Goal: Information Seeking & Learning: Learn about a topic

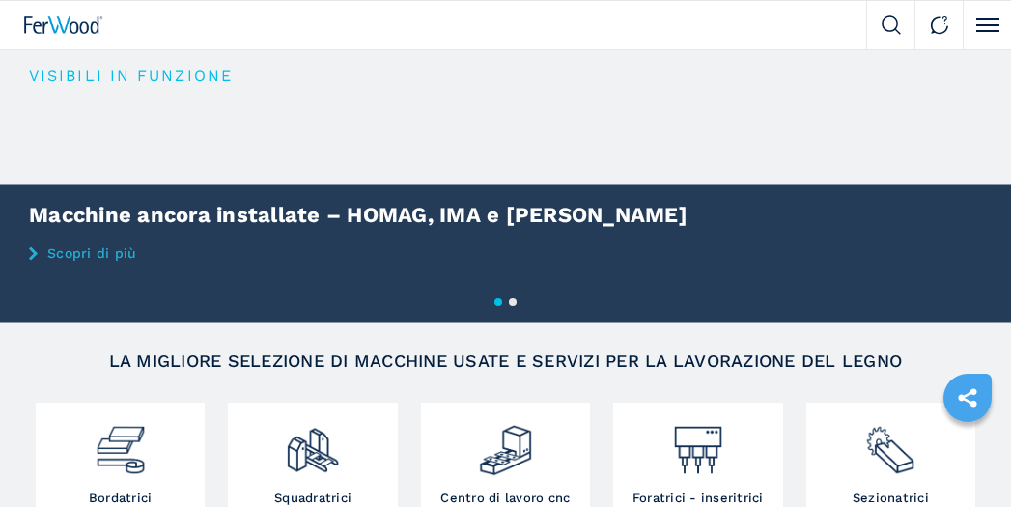
click at [506, 408] on img at bounding box center [506, 443] width 56 height 71
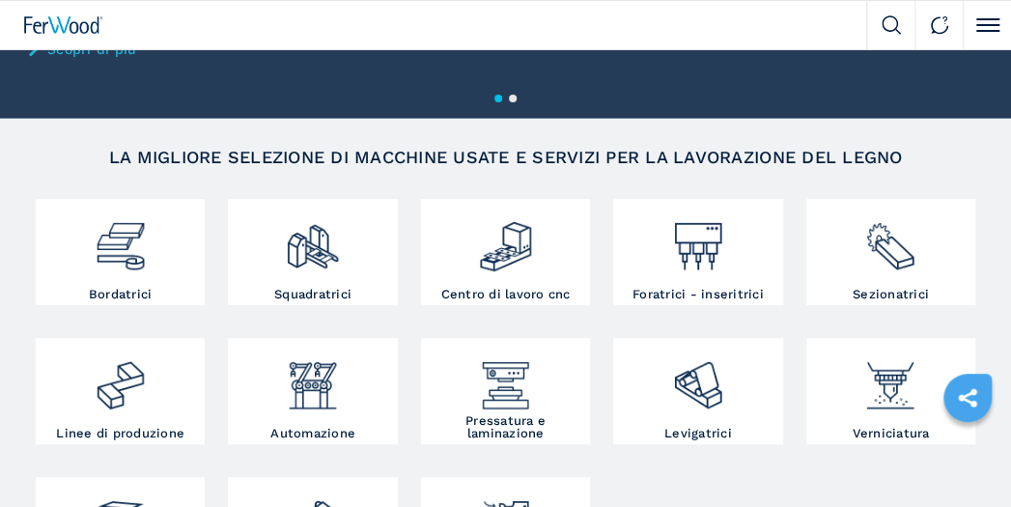
click at [506, 253] on img at bounding box center [506, 239] width 56 height 71
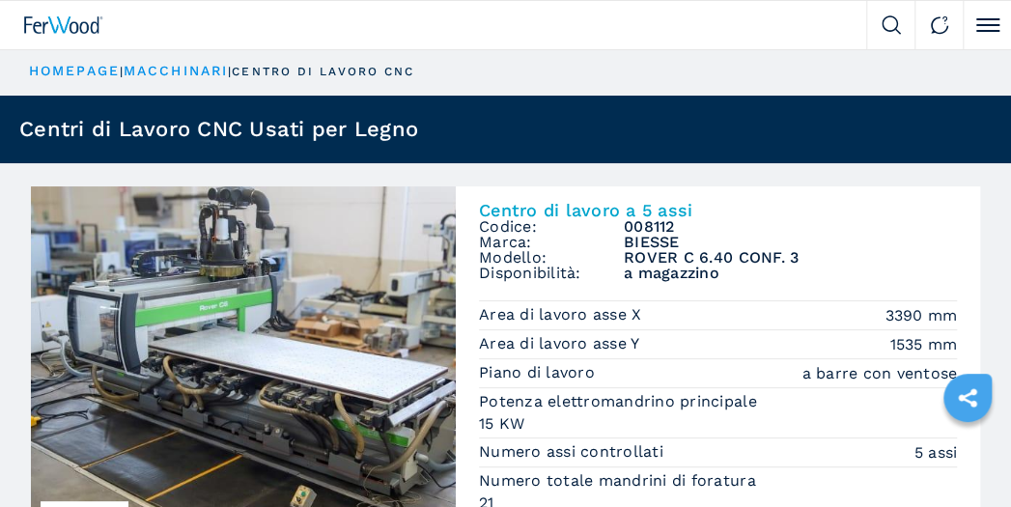
click at [334, 74] on p "centro di lavoro cnc" at bounding box center [323, 72] width 183 height 16
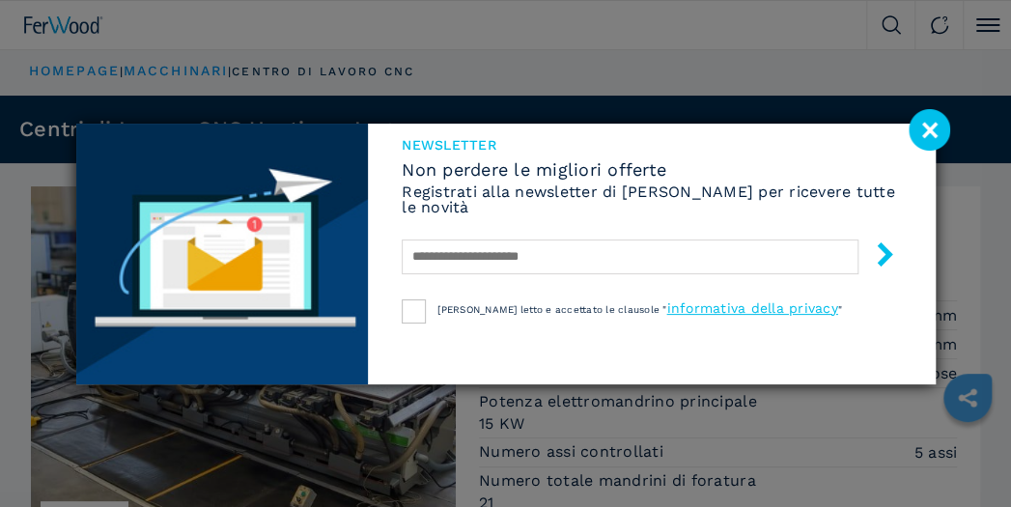
click at [941, 127] on image at bounding box center [930, 130] width 42 height 42
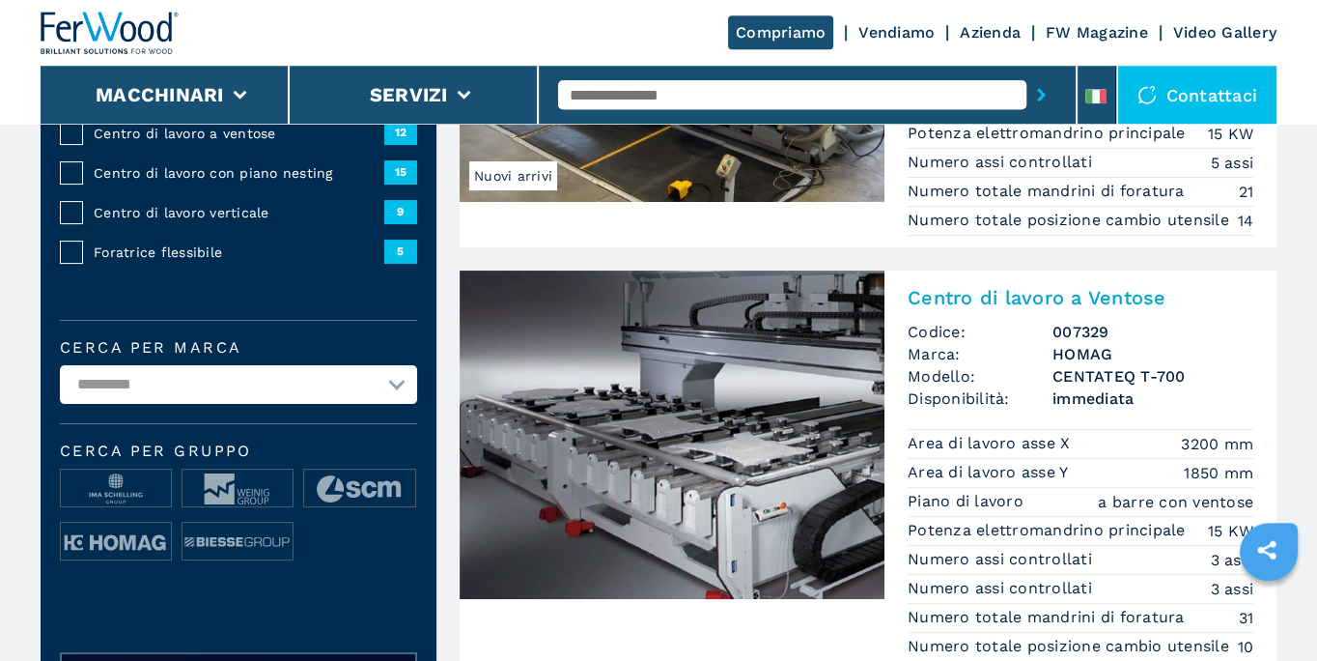
scroll to position [415, 0]
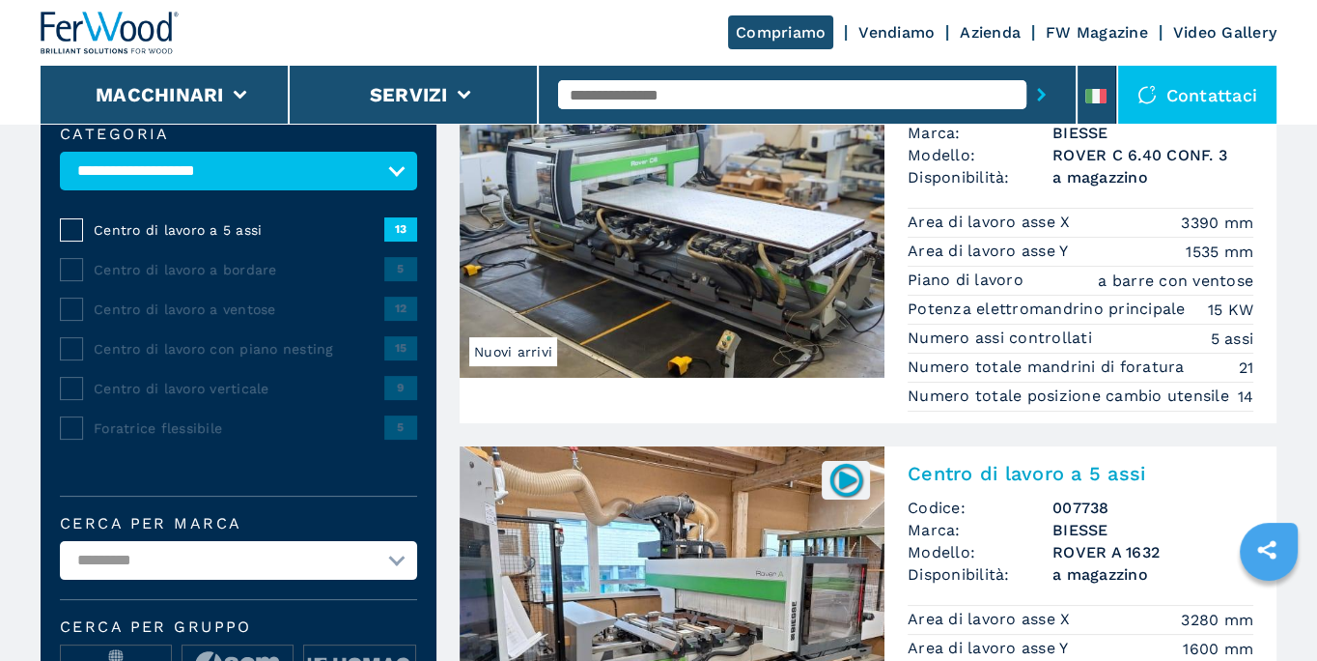
scroll to position [208, 0]
click at [60, 541] on select "**********" at bounding box center [238, 560] width 357 height 39
select select "***"
click option "***" at bounding box center [0, 0] width 0 height 0
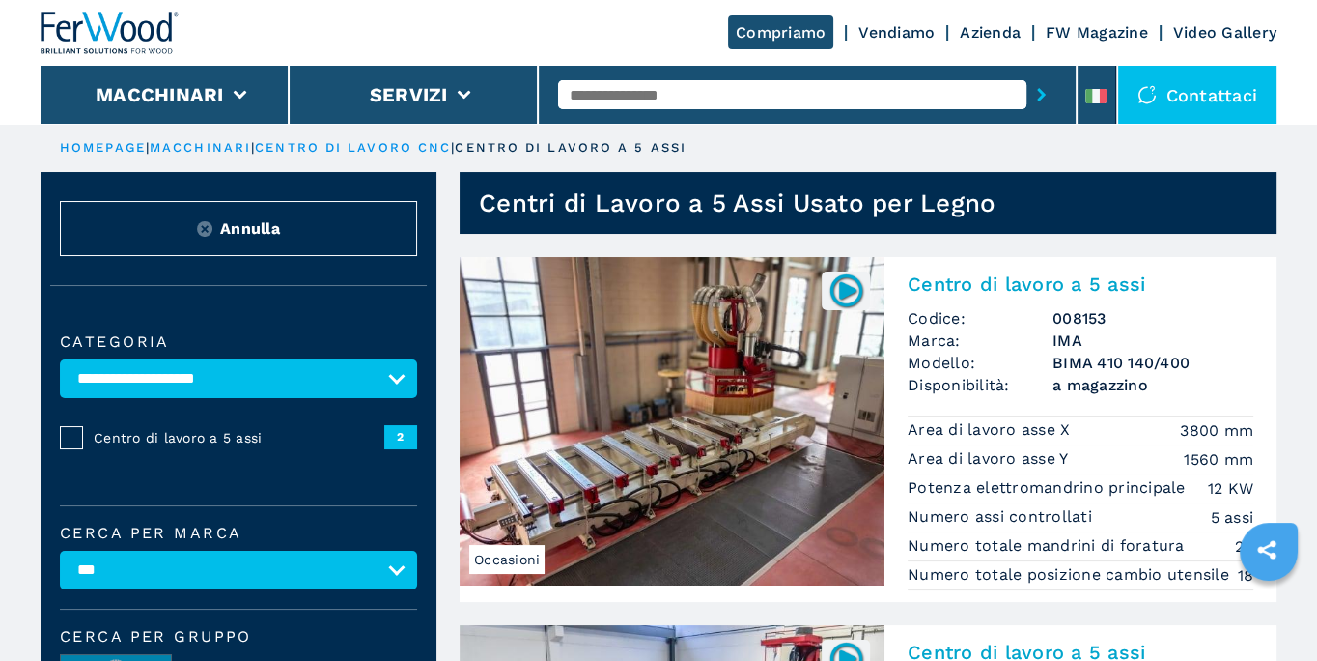
click at [687, 402] on img at bounding box center [672, 421] width 425 height 328
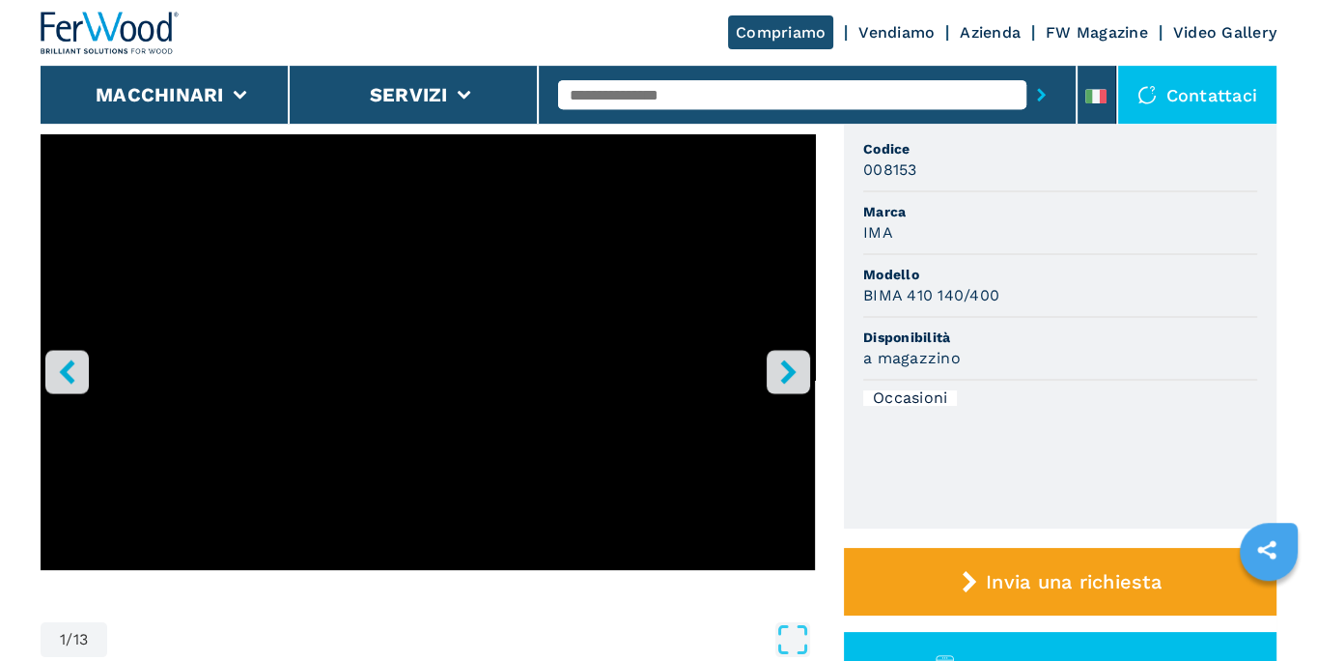
scroll to position [208, 0]
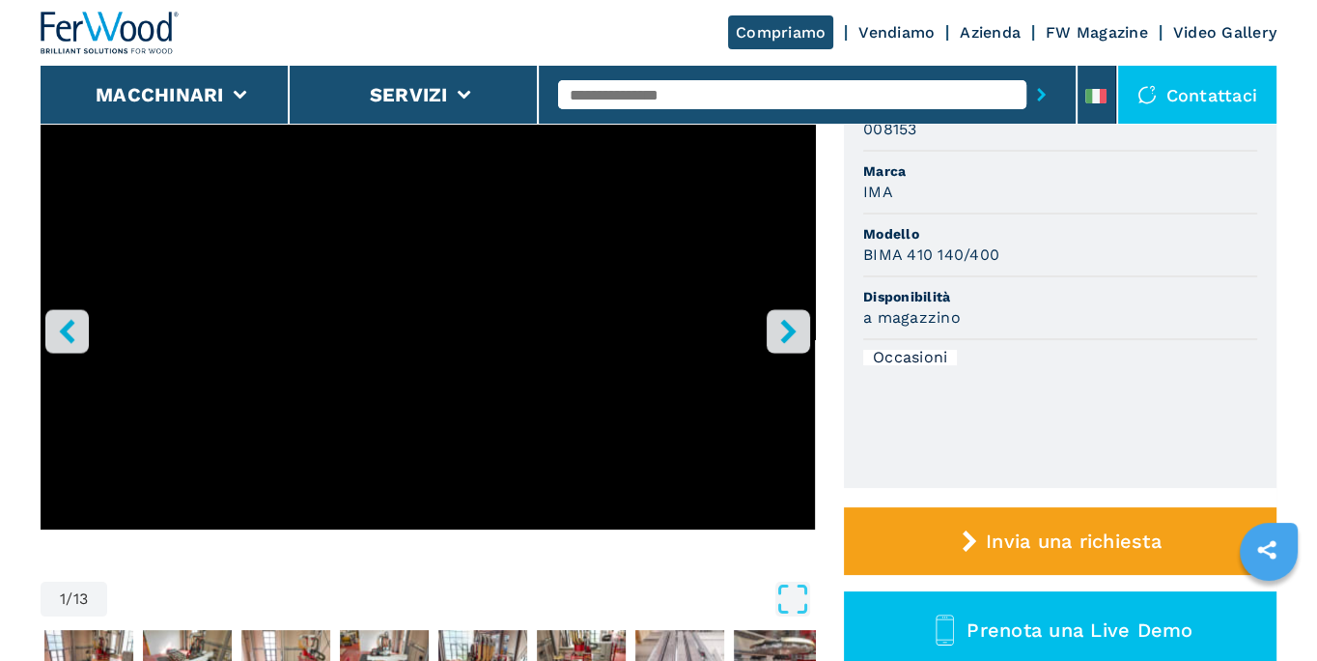
click at [795, 332] on icon "right-button" at bounding box center [787, 331] width 15 height 24
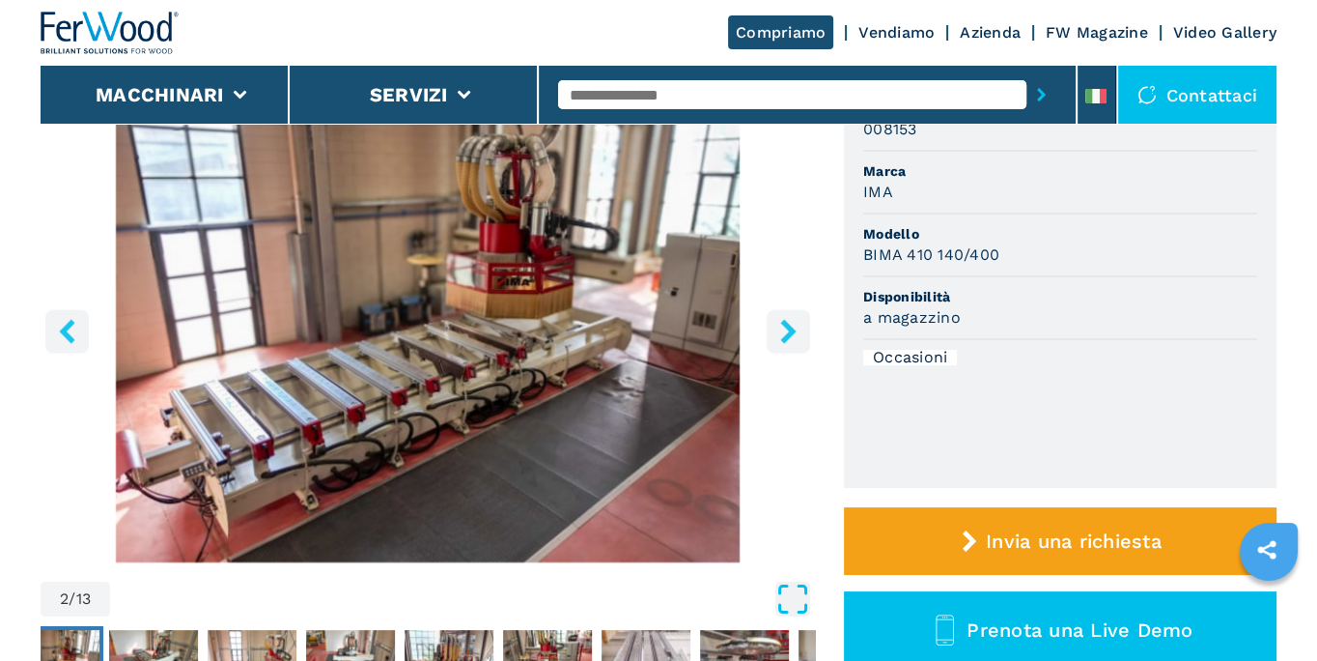
click at [798, 579] on icon "Open Fullscreen" at bounding box center [793, 598] width 35 height 35
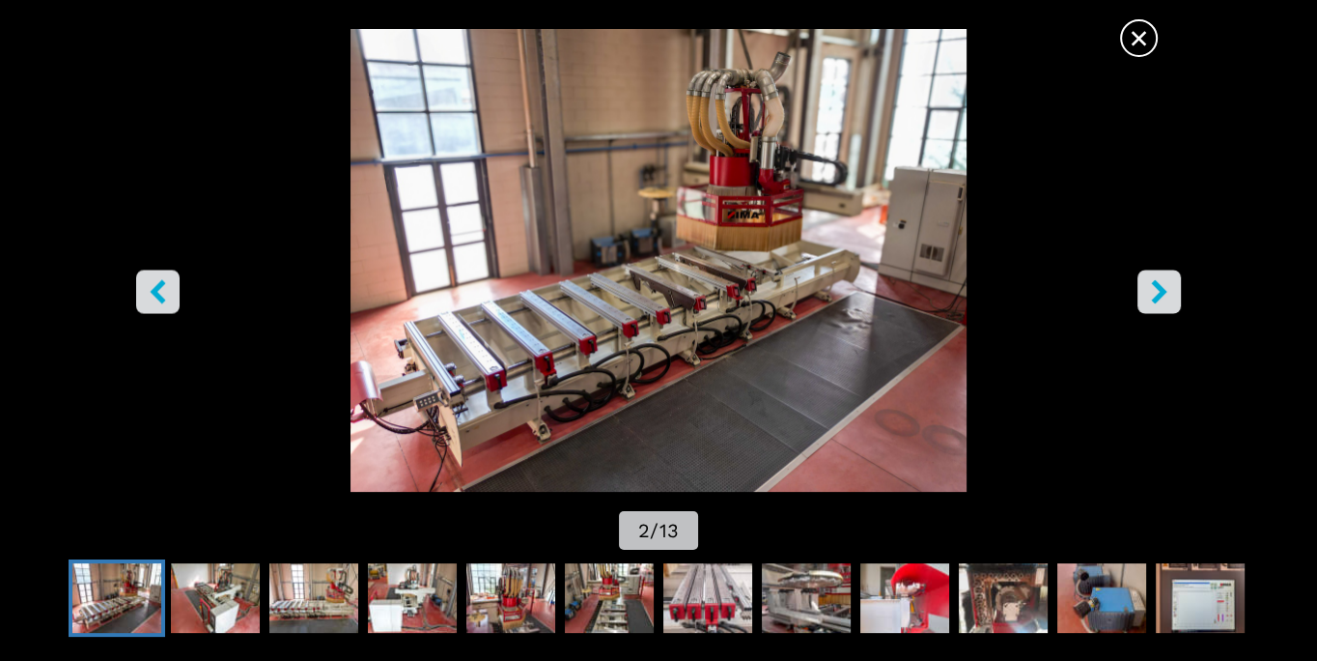
click at [918, 296] on icon "right-button" at bounding box center [1159, 292] width 24 height 24
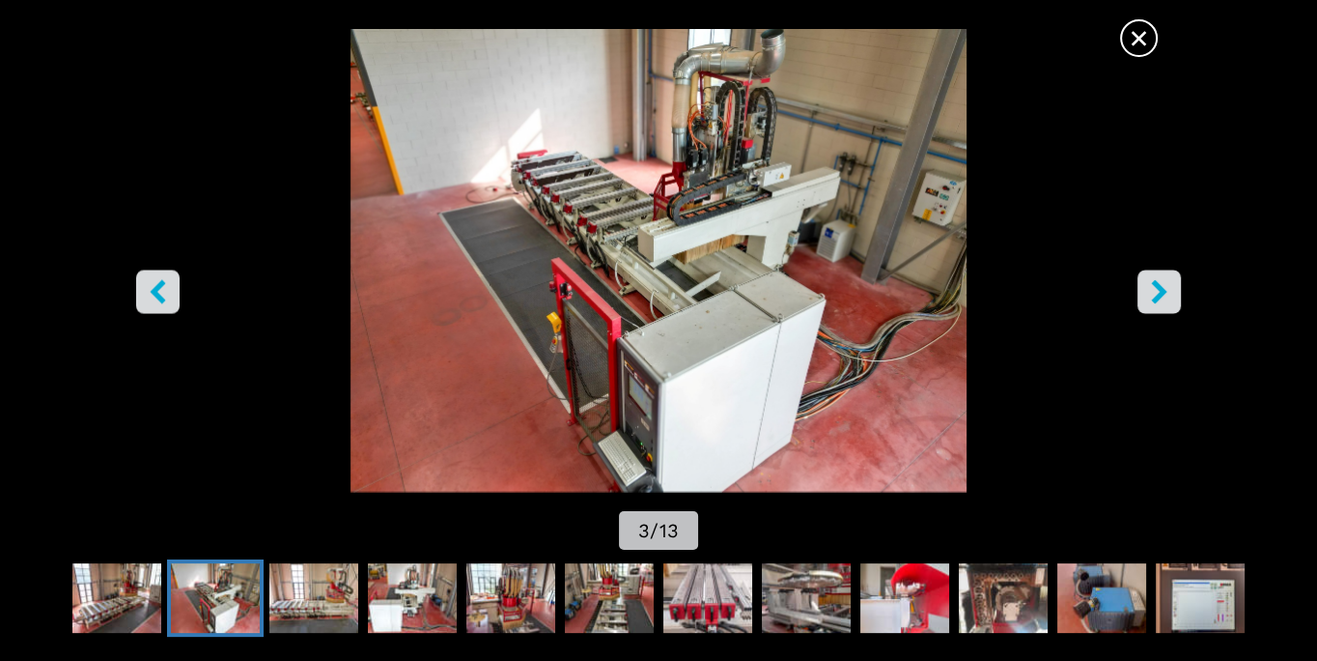
click at [918, 296] on icon "right-button" at bounding box center [1159, 292] width 24 height 24
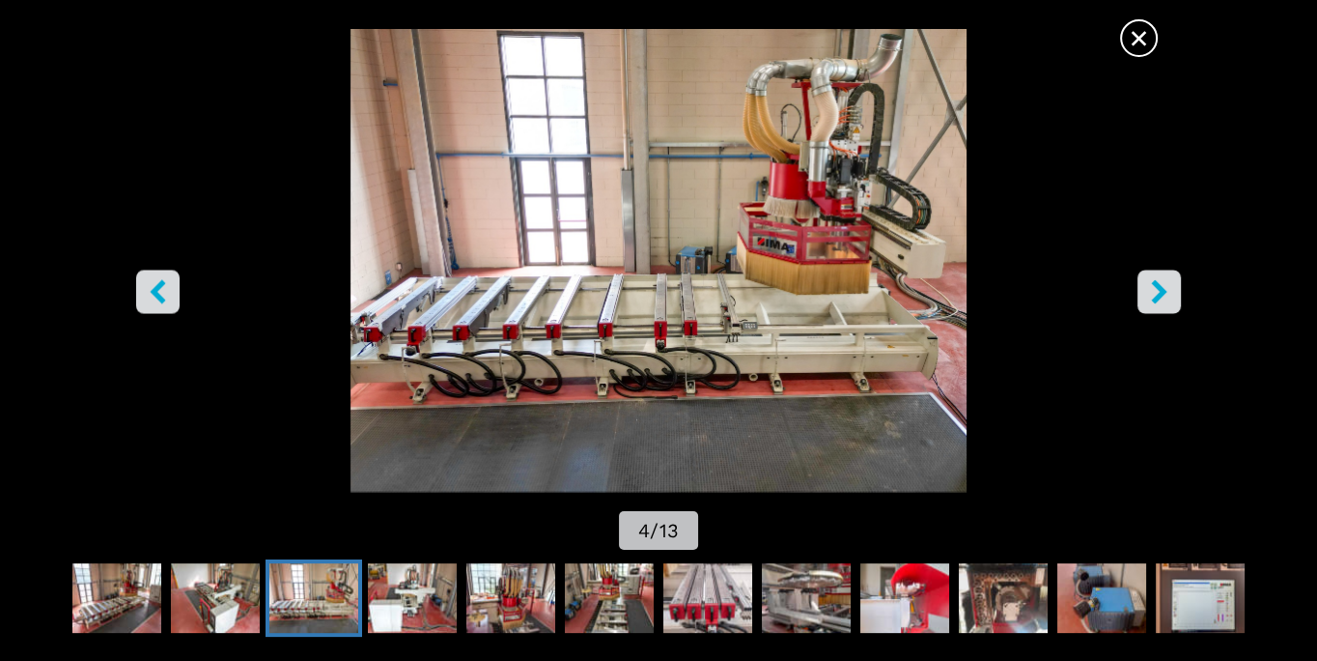
click at [918, 296] on icon "right-button" at bounding box center [1159, 292] width 24 height 24
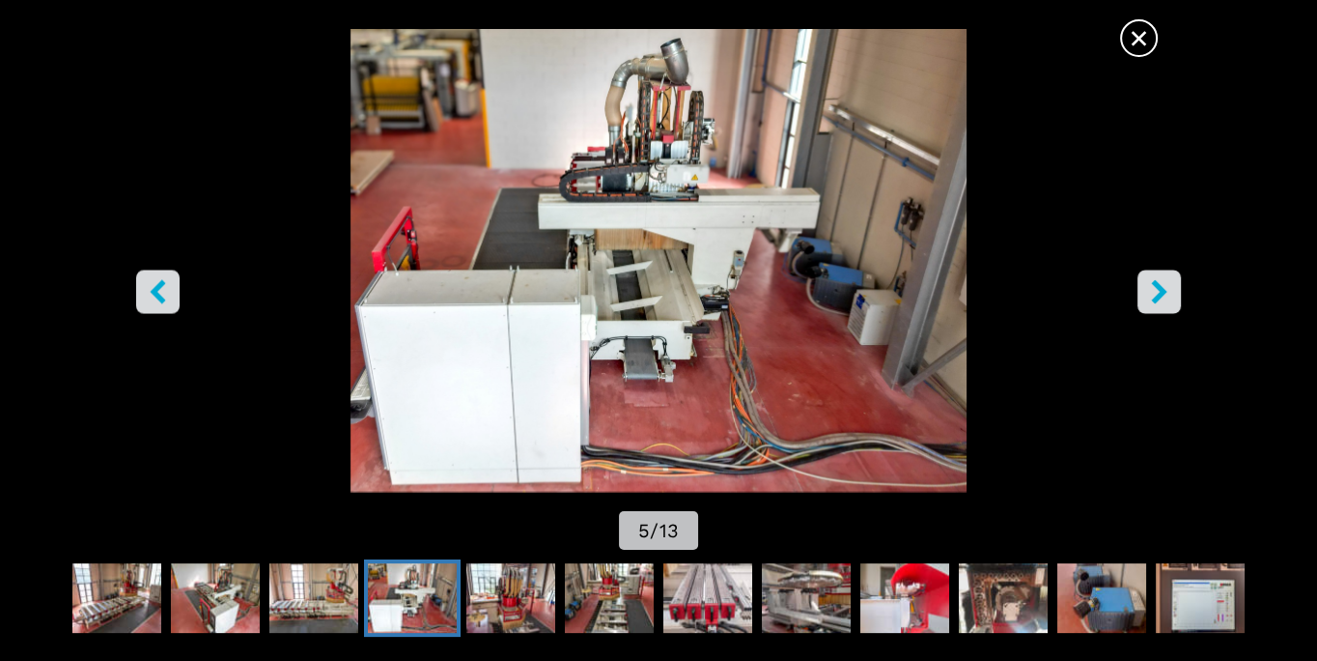
click at [918, 296] on icon "right-button" at bounding box center [1159, 292] width 24 height 24
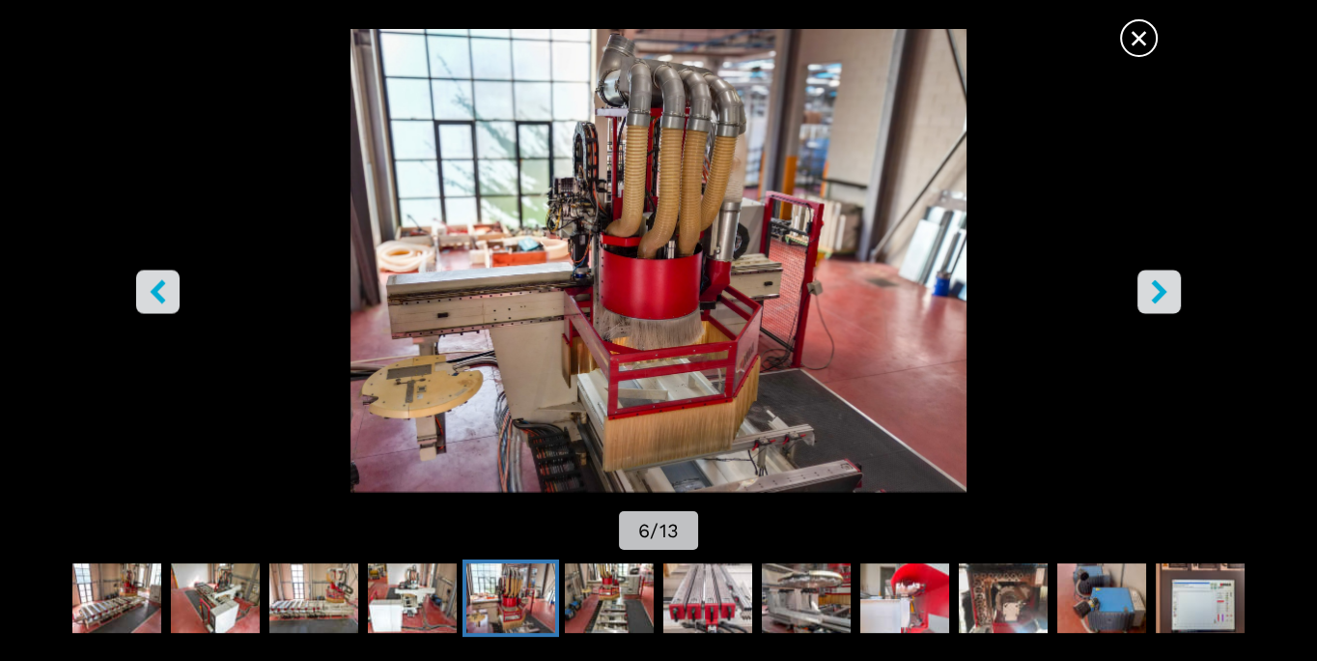
click at [918, 296] on icon "right-button" at bounding box center [1159, 292] width 24 height 24
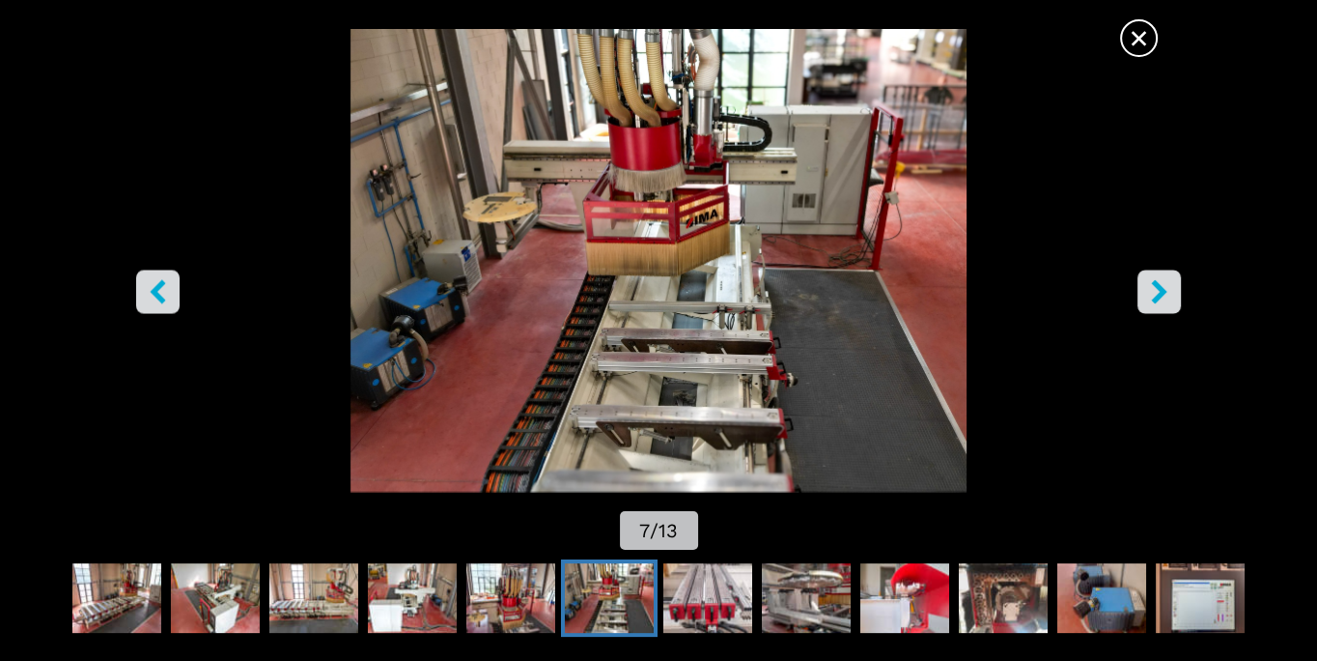
click at [918, 296] on icon "right-button" at bounding box center [1159, 292] width 24 height 24
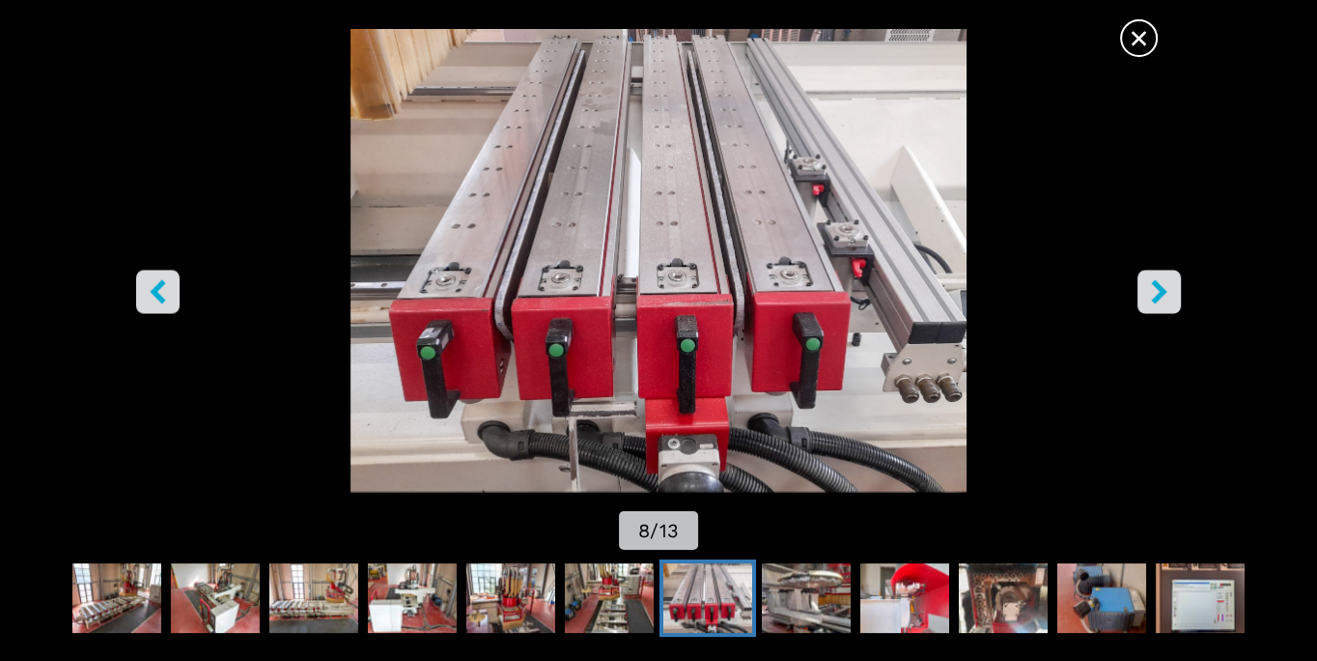
click at [918, 296] on icon "right-button" at bounding box center [1159, 292] width 24 height 24
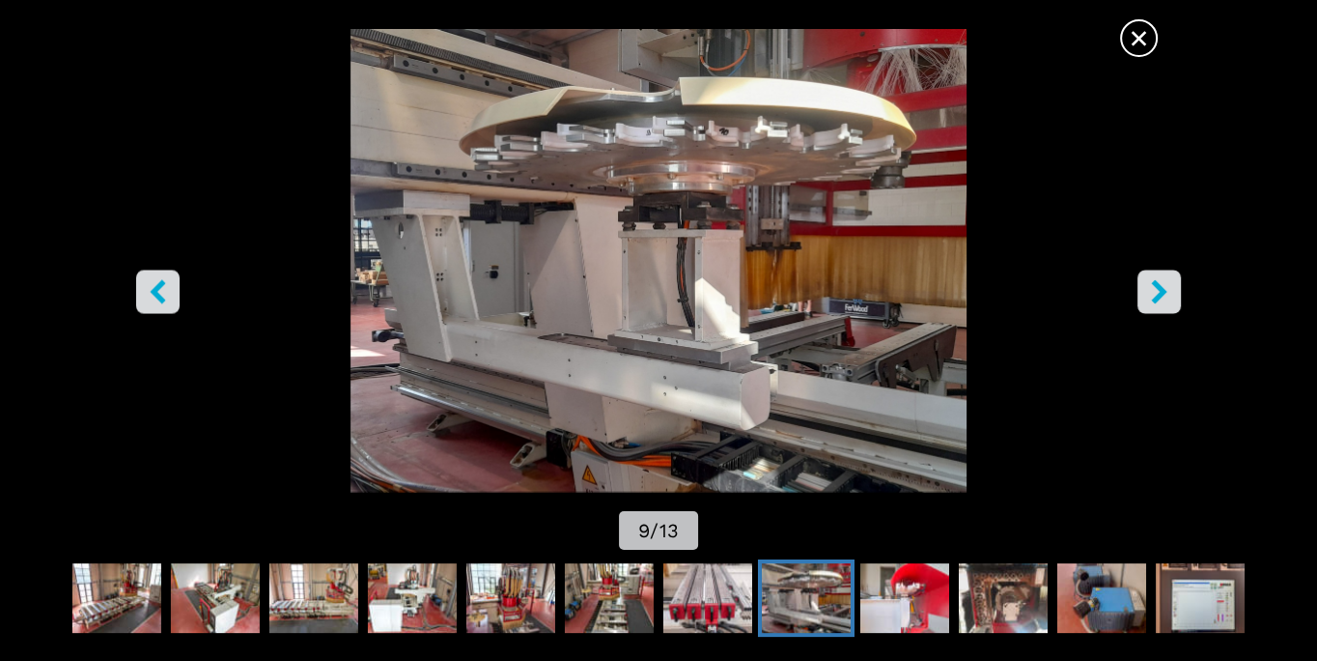
click at [151, 299] on icon "left-button" at bounding box center [158, 292] width 24 height 24
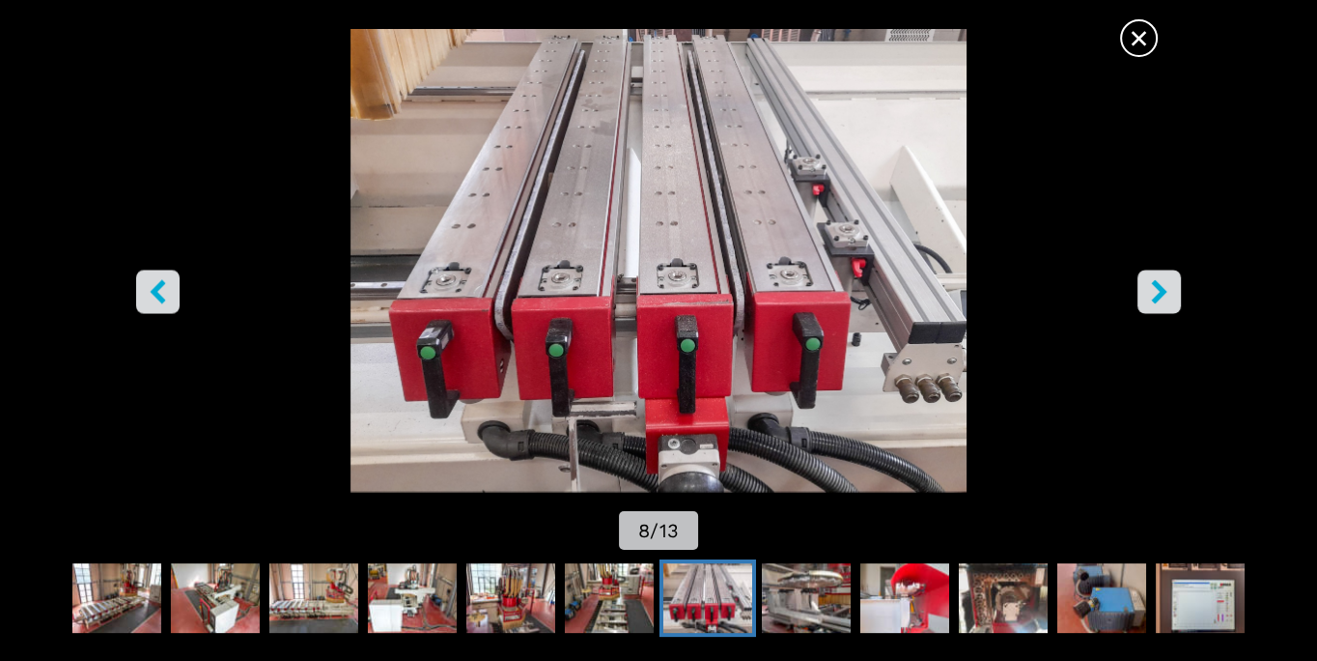
click at [918, 308] on button "right-button" at bounding box center [1159, 291] width 43 height 43
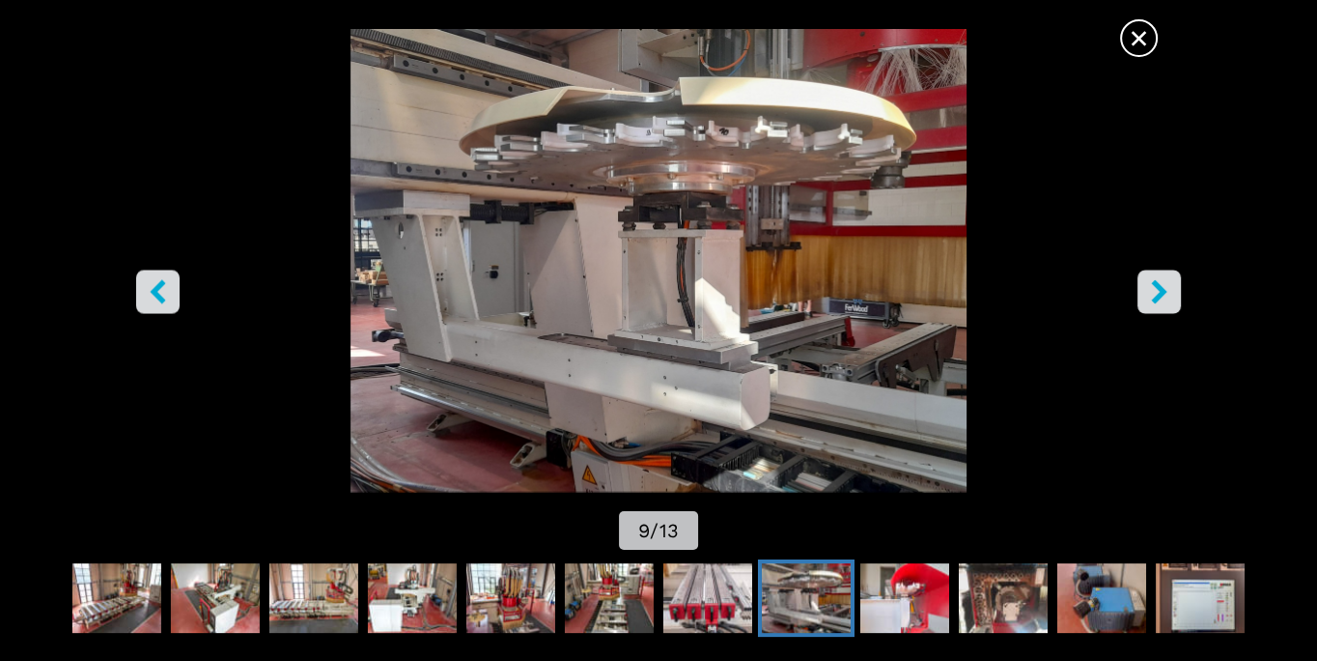
click at [918, 303] on icon "right-button" at bounding box center [1159, 292] width 24 height 24
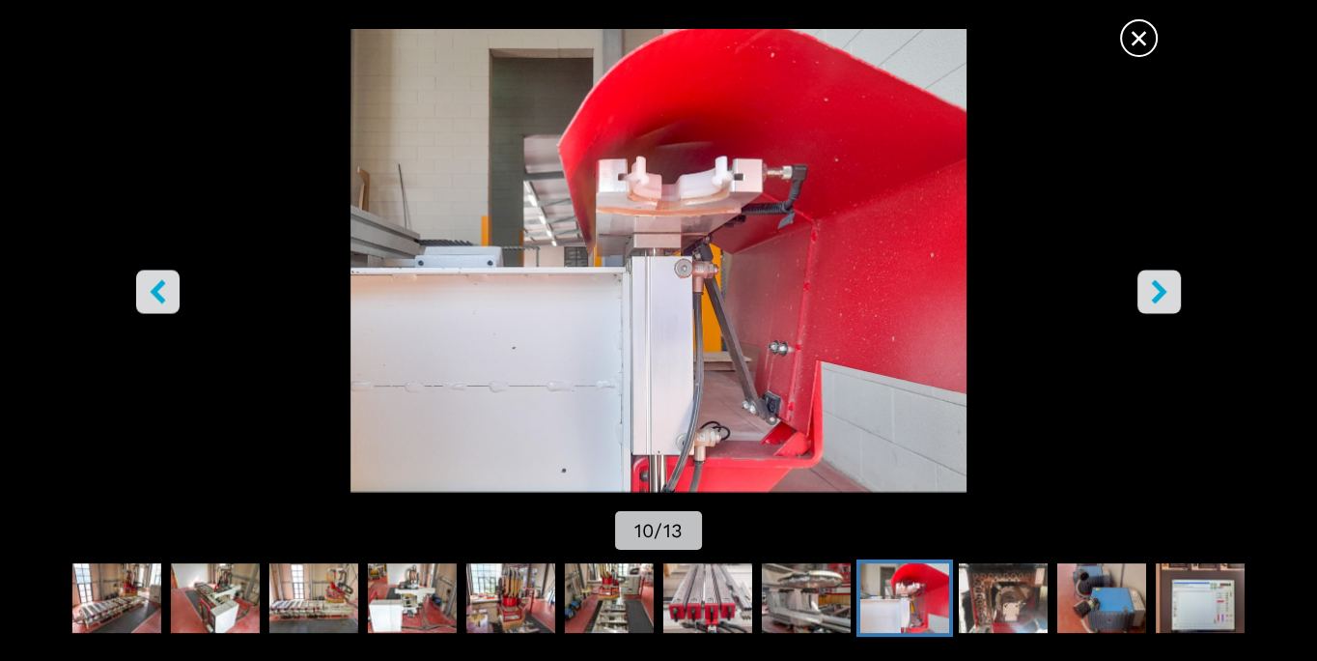
click at [918, 290] on icon "right-button" at bounding box center [1159, 292] width 24 height 24
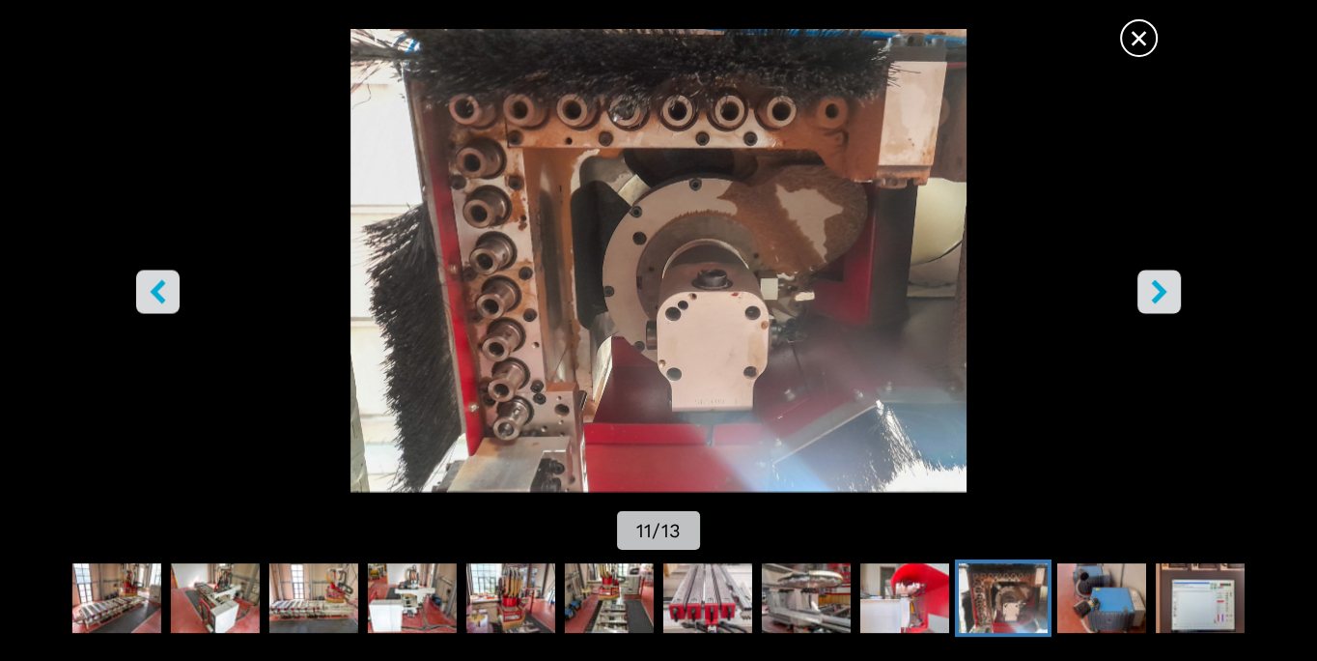
click at [918, 289] on icon "right-button" at bounding box center [1159, 292] width 24 height 24
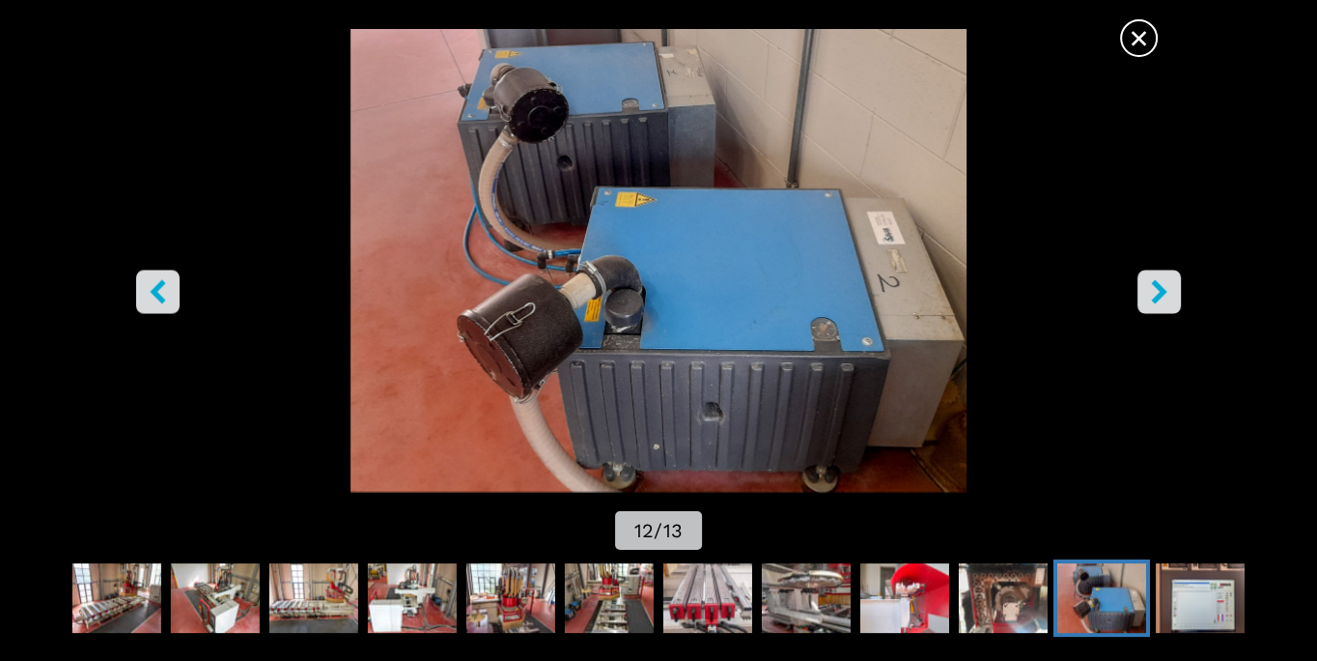
click at [918, 289] on icon "right-button" at bounding box center [1159, 292] width 24 height 24
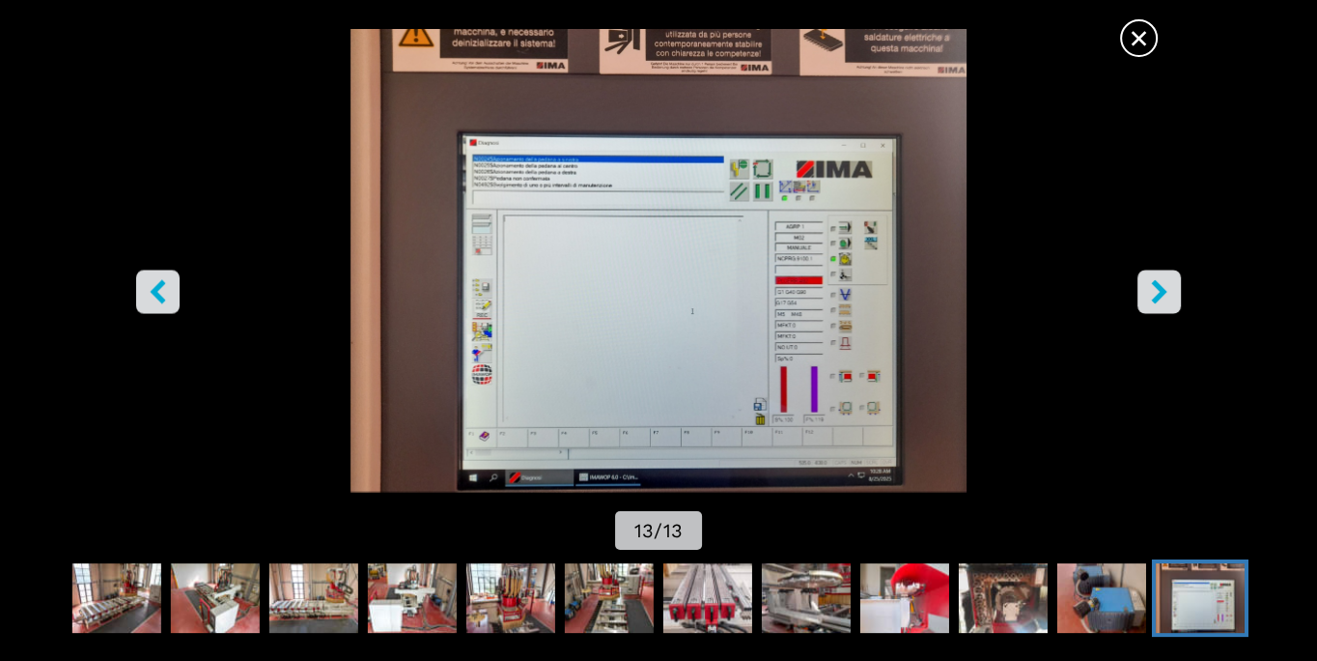
click at [918, 289] on icon "right-button" at bounding box center [1159, 292] width 24 height 24
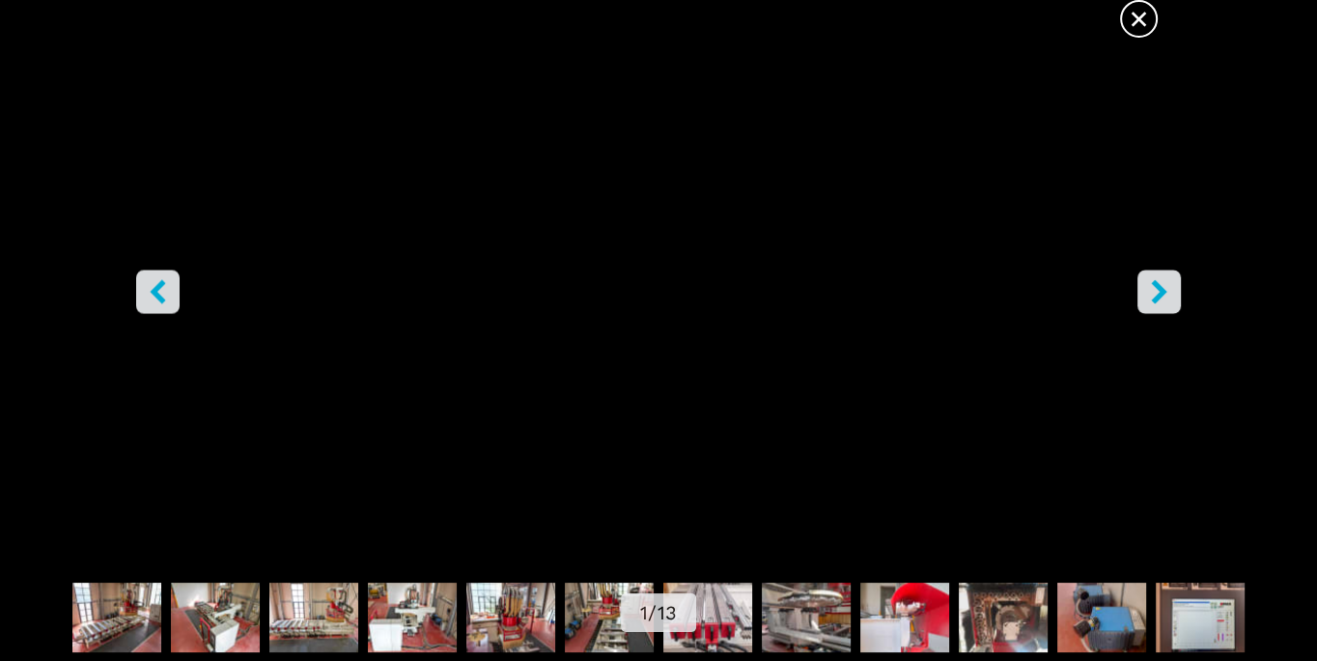
click at [918, 289] on icon "right-button" at bounding box center [1159, 292] width 24 height 24
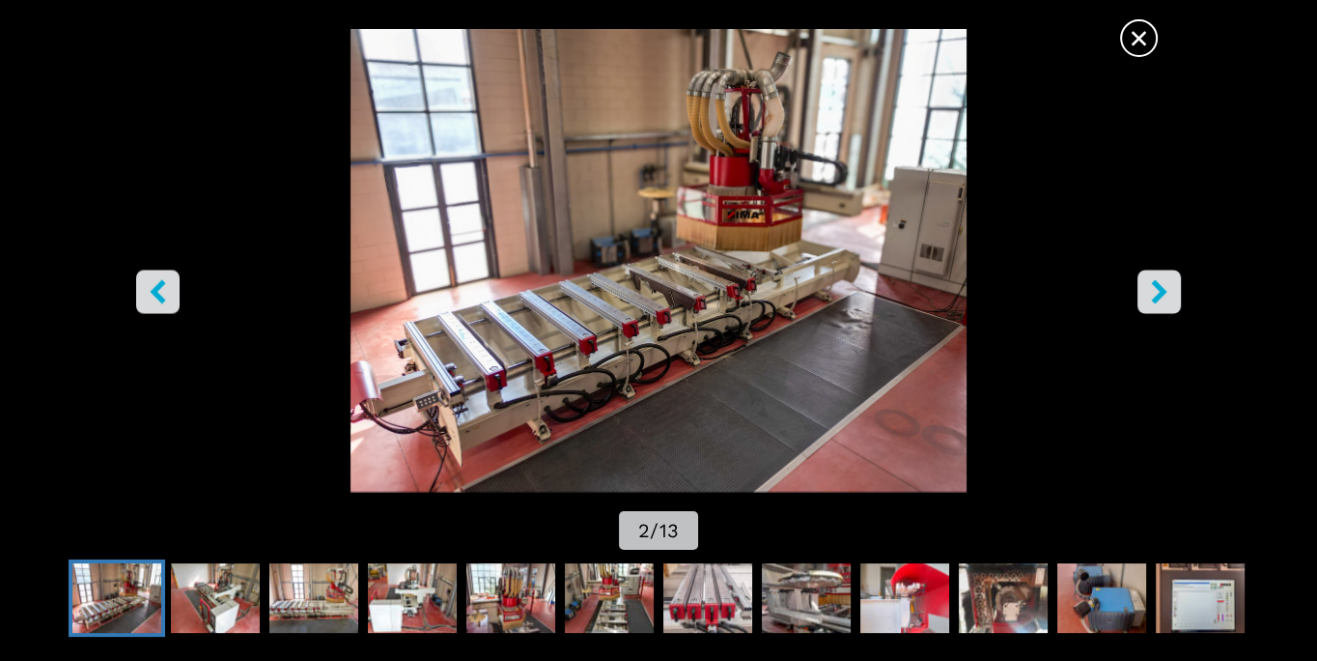
click at [918, 289] on icon "right-button" at bounding box center [1159, 292] width 24 height 24
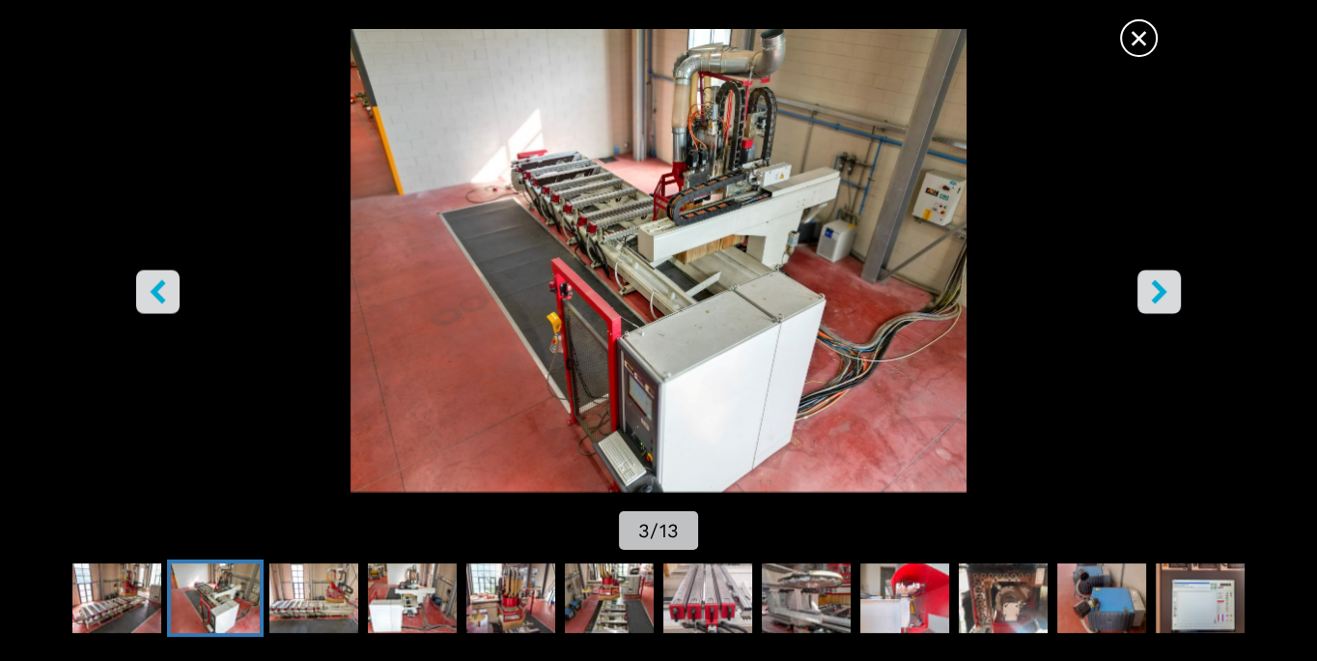
click at [918, 304] on icon "right-button" at bounding box center [1159, 292] width 24 height 24
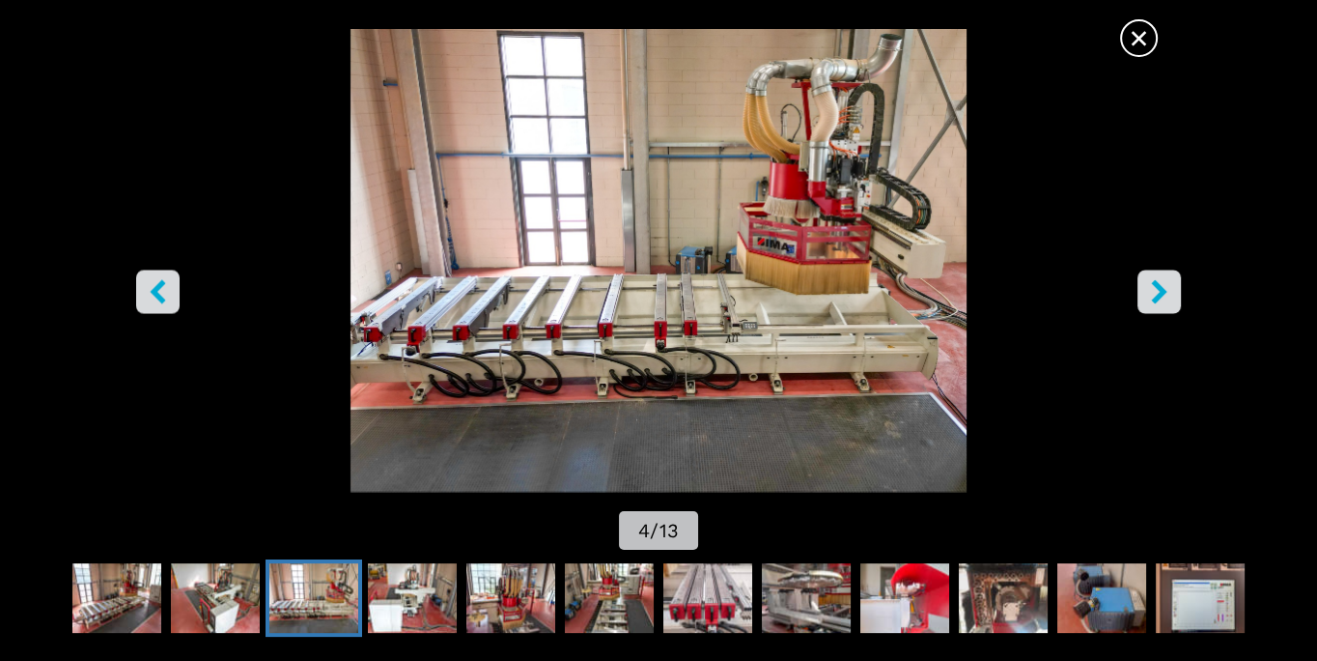
click at [918, 298] on icon "right-button" at bounding box center [1159, 292] width 24 height 24
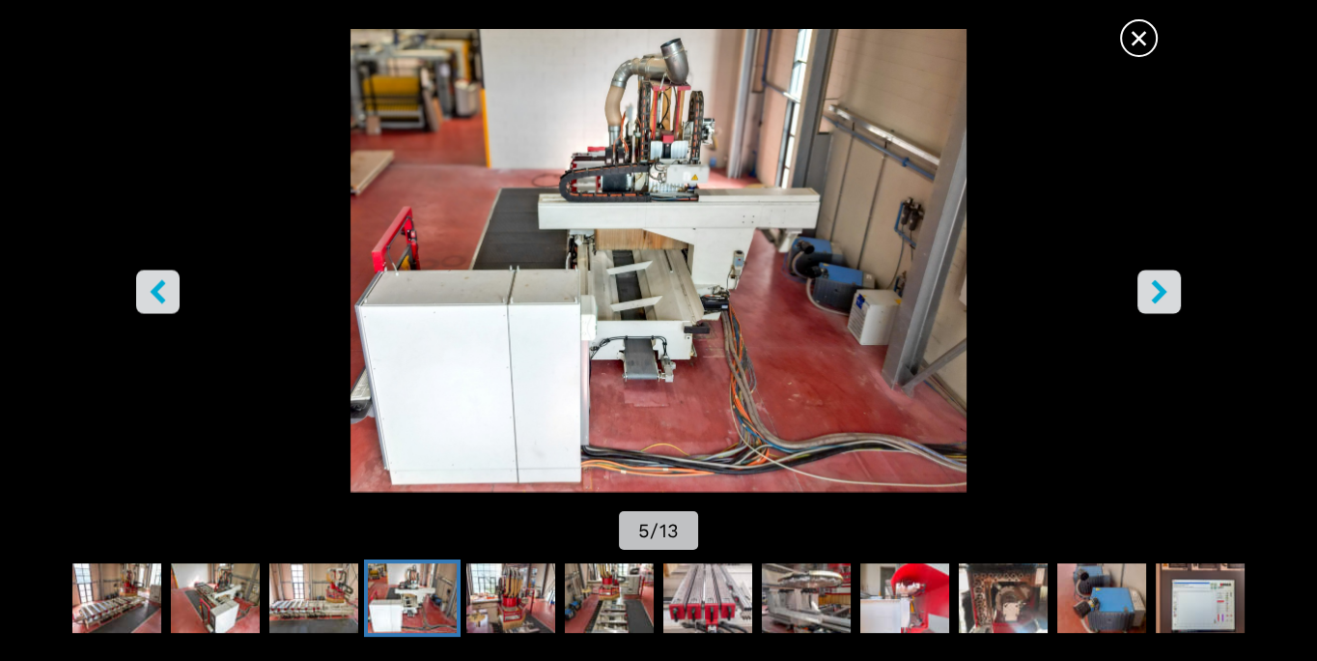
click at [918, 296] on icon "right-button" at bounding box center [1158, 292] width 15 height 24
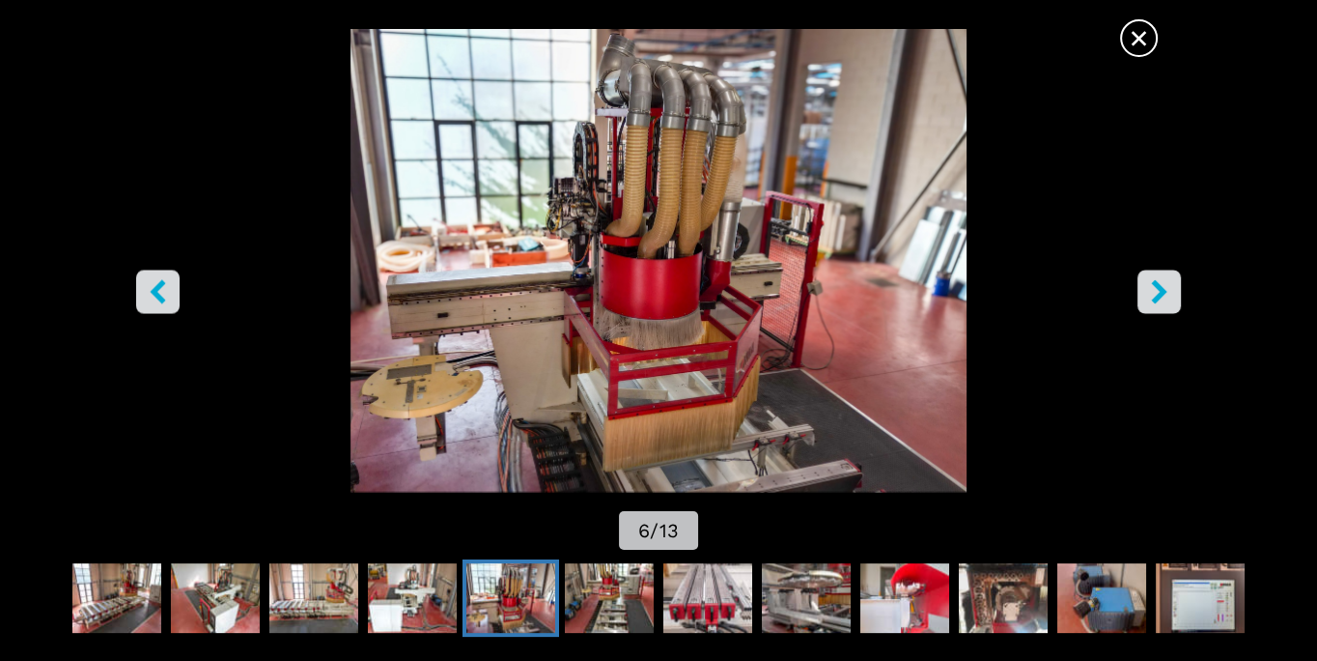
click at [918, 304] on icon "right-button" at bounding box center [1159, 292] width 24 height 24
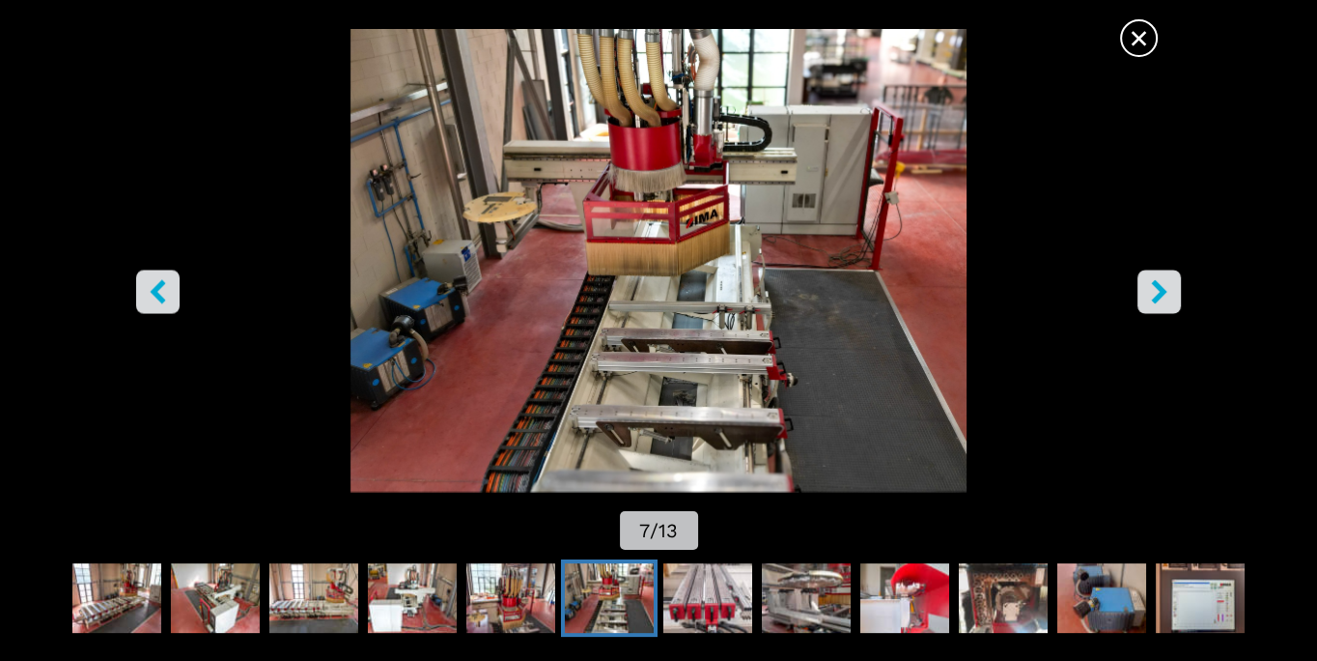
click at [918, 291] on icon "right-button" at bounding box center [1159, 292] width 24 height 24
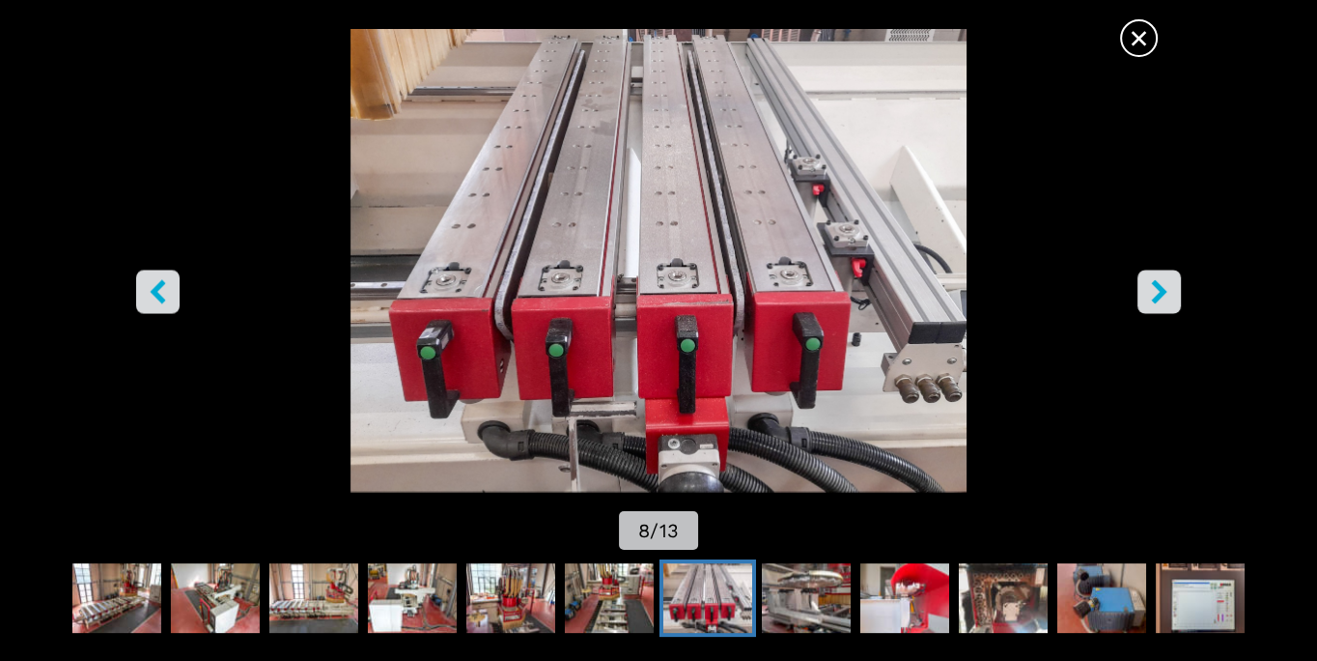
click at [918, 291] on icon "right-button" at bounding box center [1159, 292] width 24 height 24
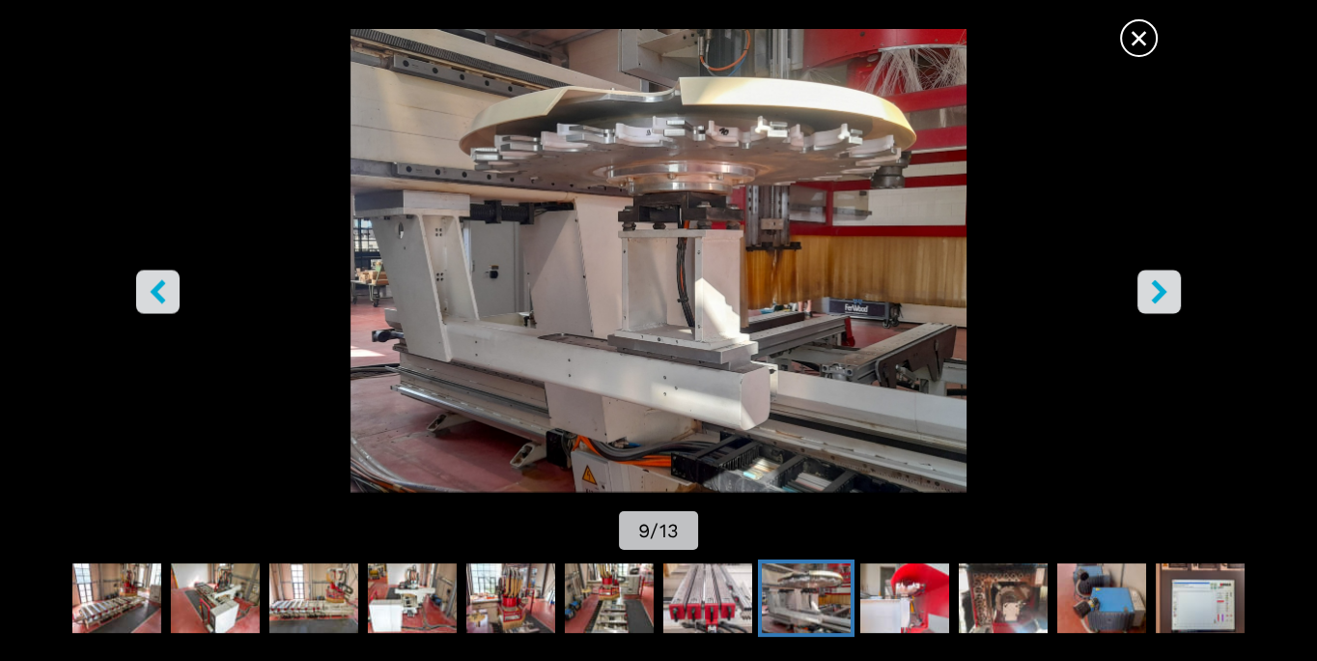
click at [783, 229] on img "Go to Slide 9" at bounding box center [659, 260] width 1186 height 463
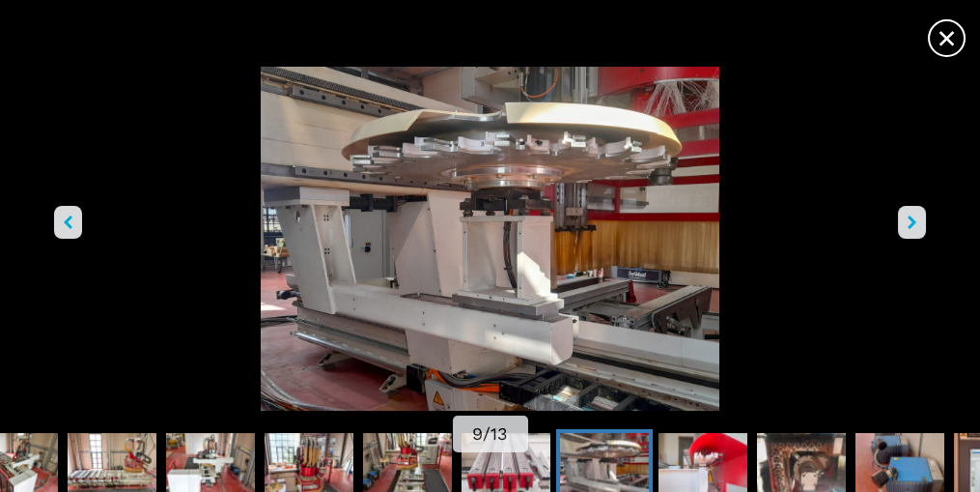
click at [577, 196] on img "Go to Slide 9" at bounding box center [490, 239] width 883 height 344
click at [913, 225] on icon "right-button" at bounding box center [912, 222] width 9 height 14
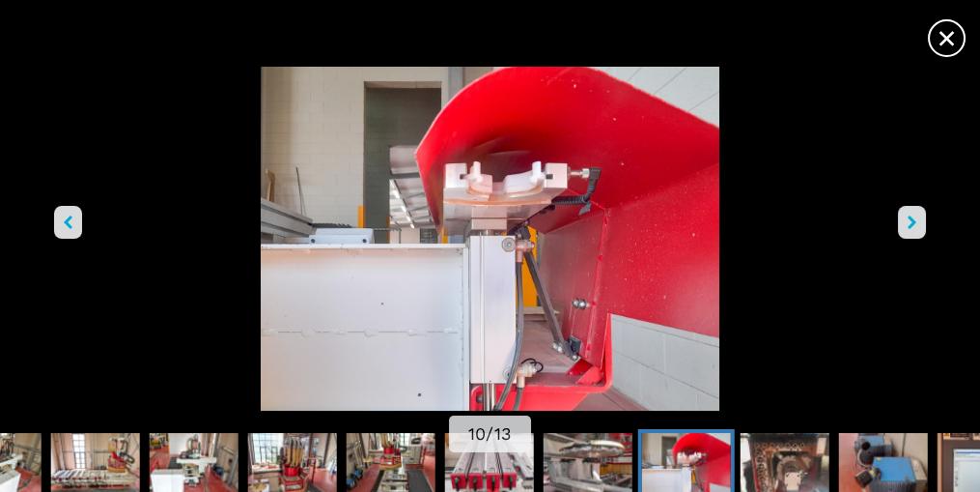
click at [909, 225] on icon "right-button" at bounding box center [912, 222] width 9 height 14
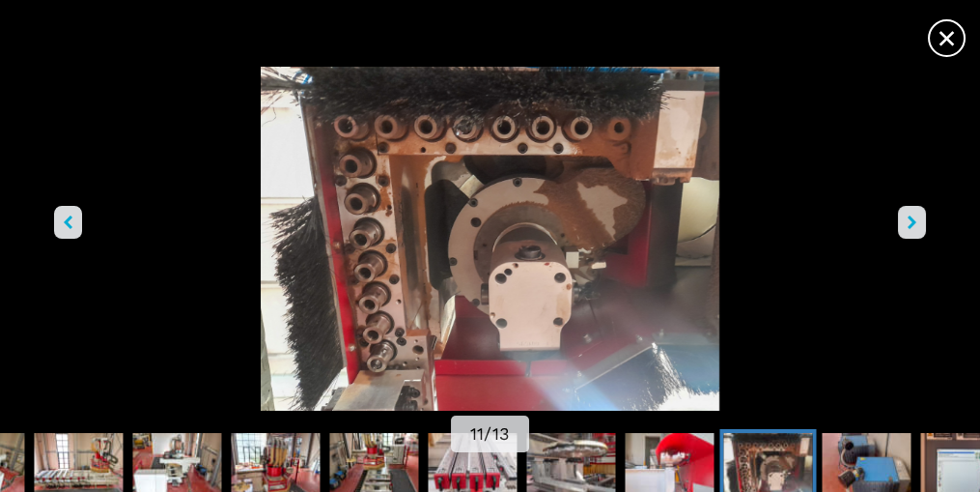
click at [495, 199] on img "Go to Slide 11" at bounding box center [490, 239] width 883 height 344
click at [506, 220] on img "Go to Slide 11" at bounding box center [490, 239] width 883 height 344
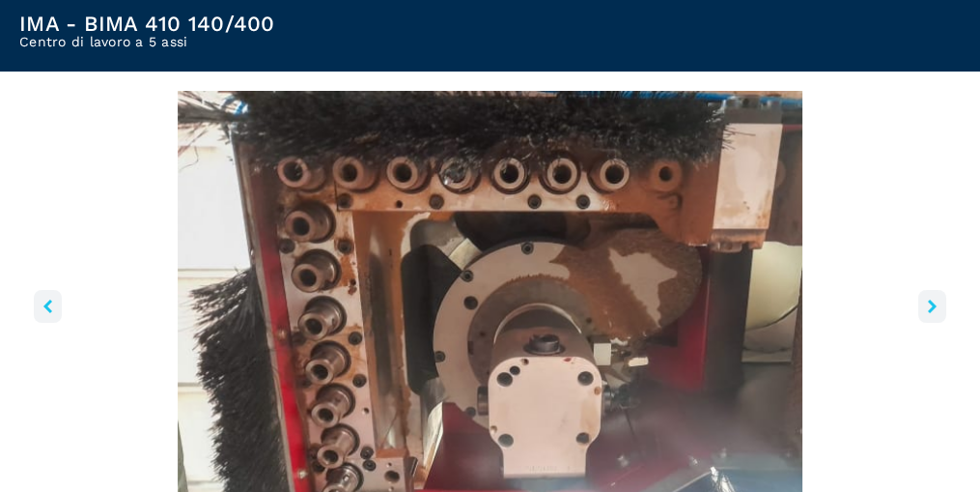
click at [918, 309] on icon "right-button" at bounding box center [932, 306] width 9 height 14
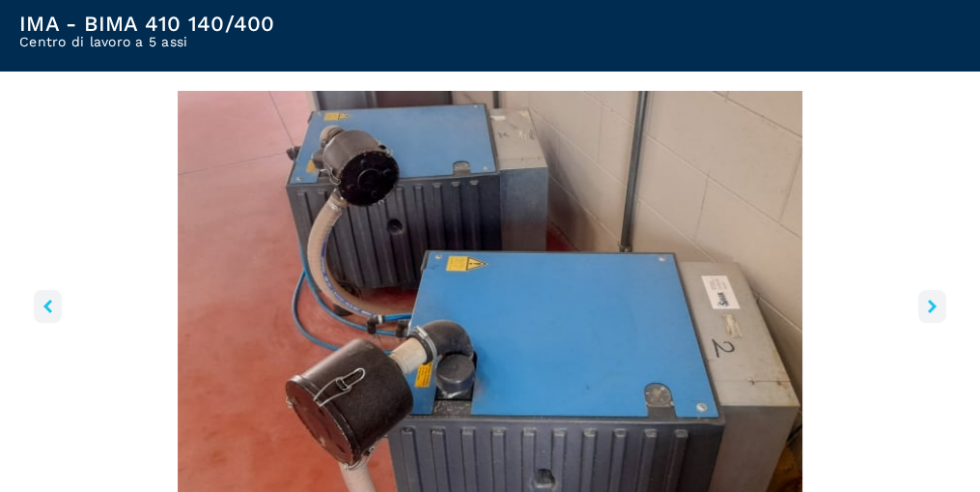
click at [918, 304] on icon "right-button" at bounding box center [932, 306] width 9 height 14
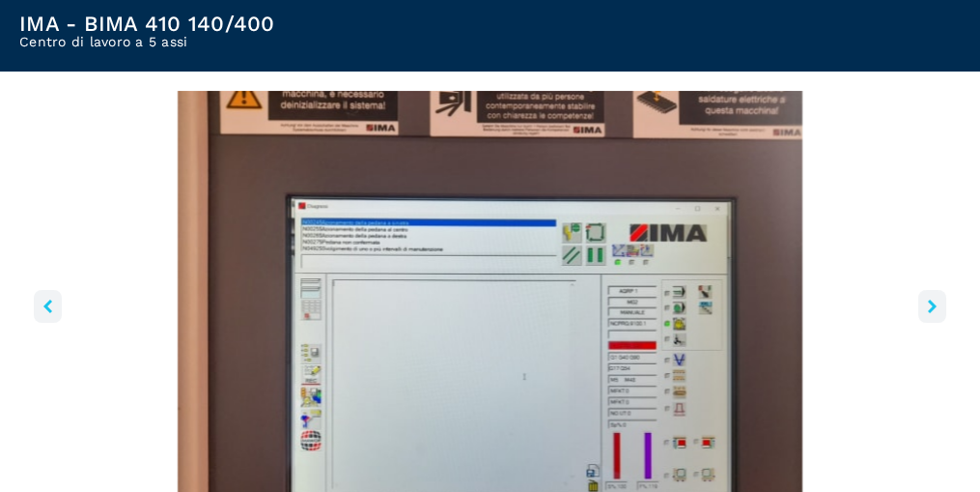
scroll to position [309, 0]
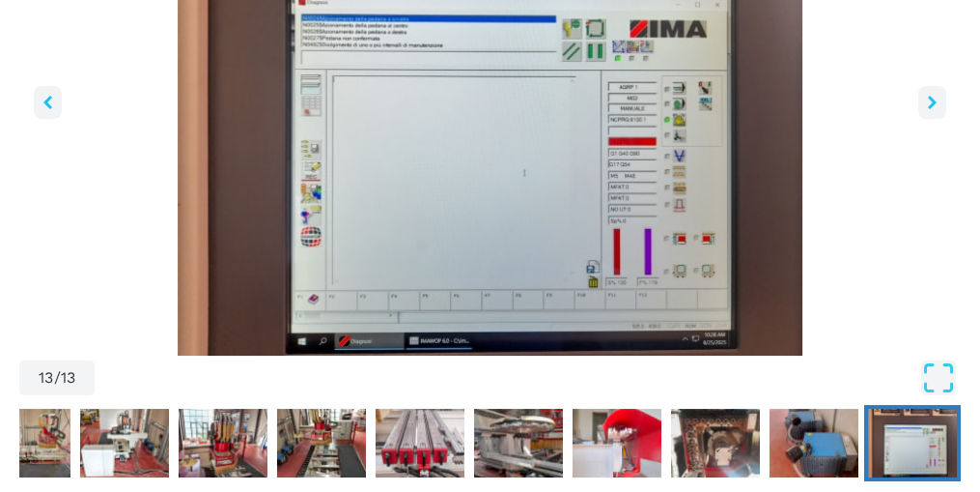
click at [459, 233] on img "Go to Slide 13" at bounding box center [490, 121] width 942 height 468
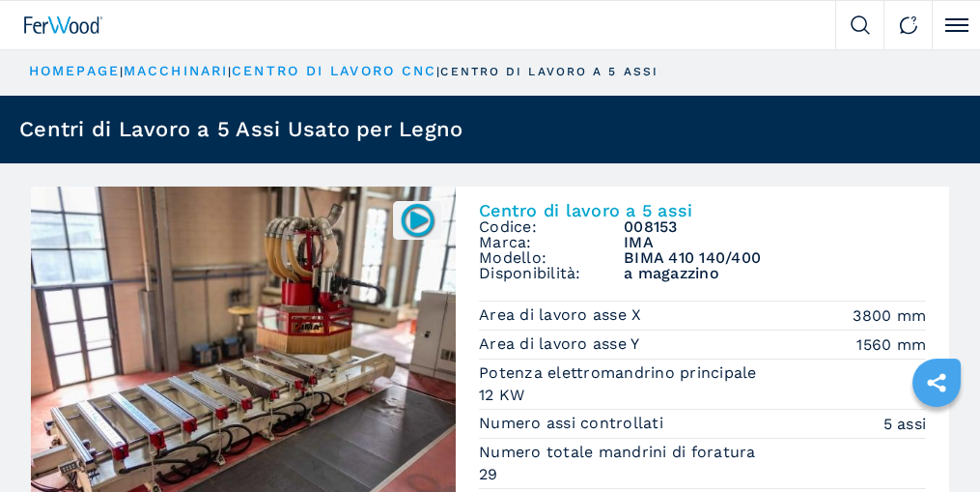
click at [421, 221] on img at bounding box center [418, 220] width 38 height 38
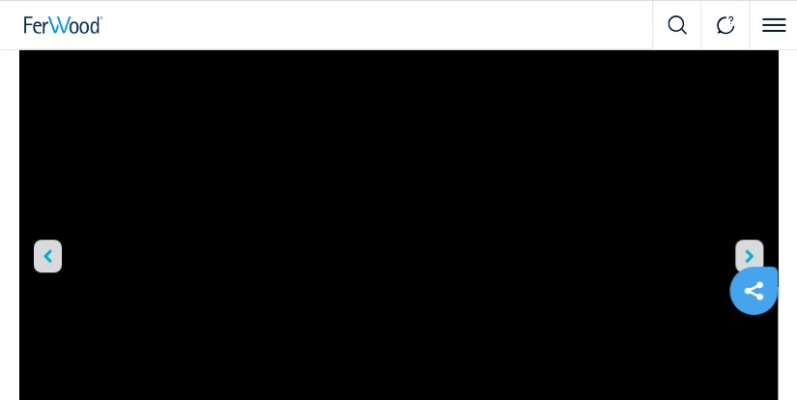
scroll to position [206, 0]
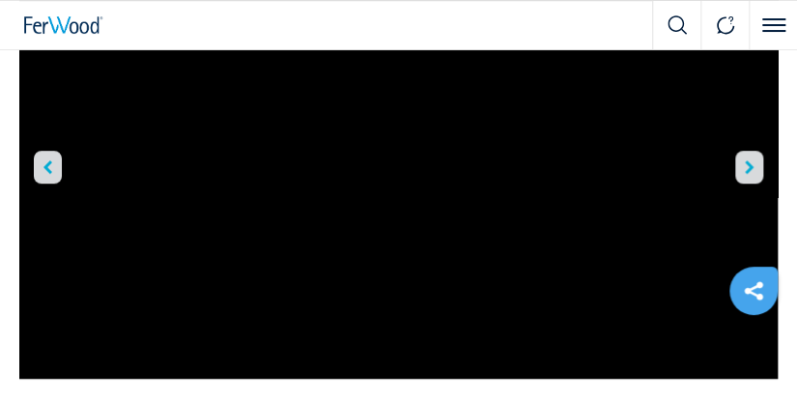
scroll to position [308, 0]
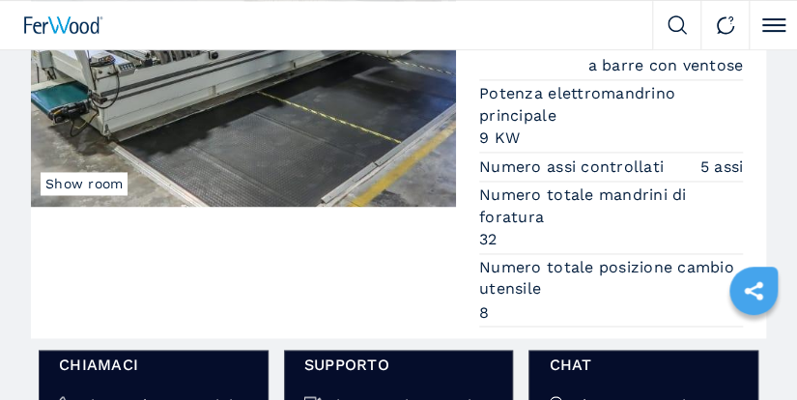
scroll to position [617, 0]
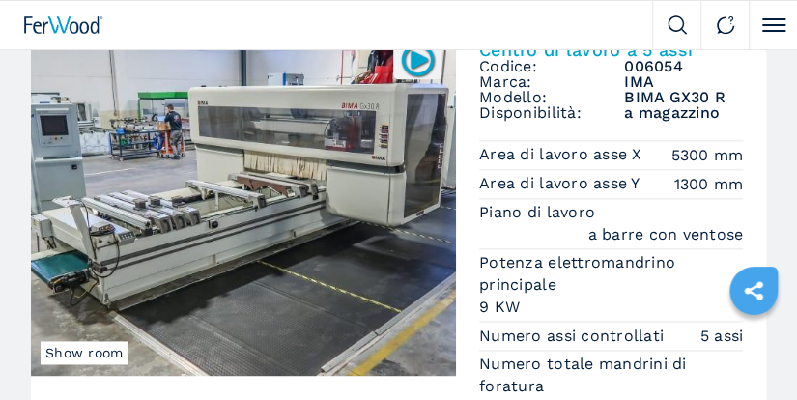
click at [252, 206] on img at bounding box center [243, 201] width 425 height 350
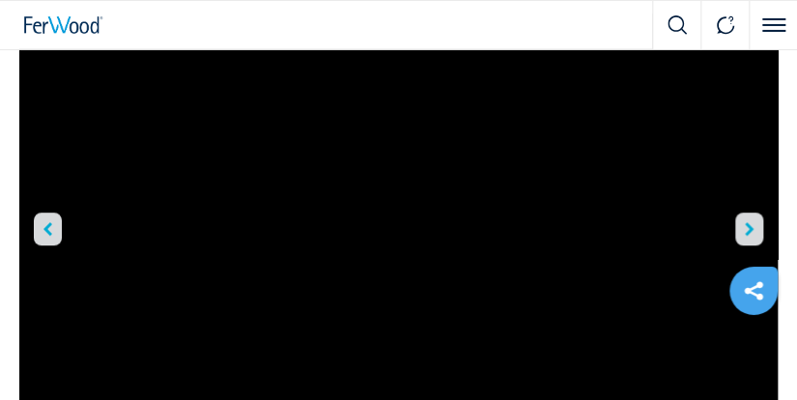
scroll to position [206, 0]
click at [50, 220] on icon "left-button" at bounding box center [47, 224] width 9 height 14
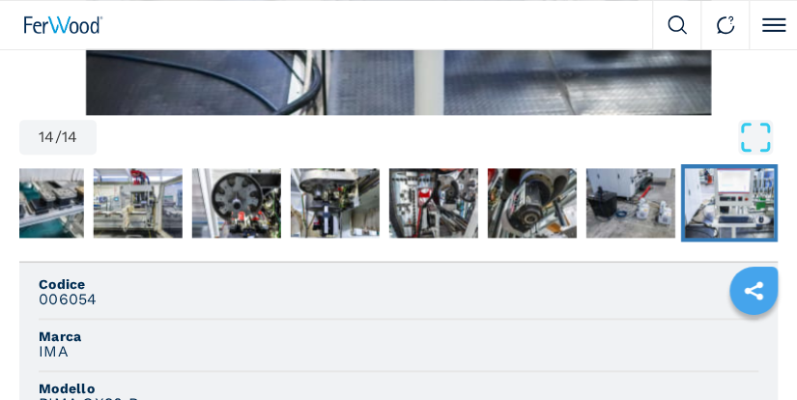
scroll to position [617, 0]
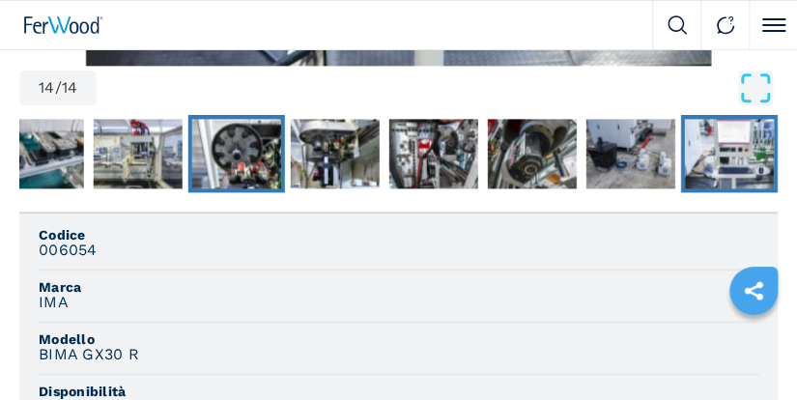
click at [239, 145] on img "Go to Slide 9" at bounding box center [236, 154] width 89 height 70
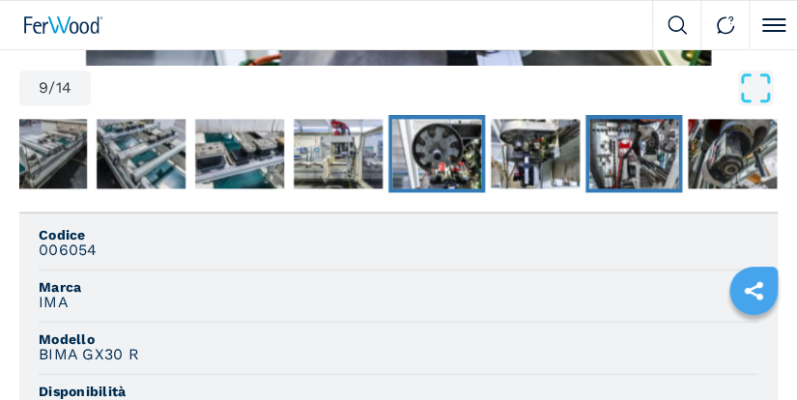
click at [613, 155] on img "Go to Slide 11" at bounding box center [633, 154] width 89 height 70
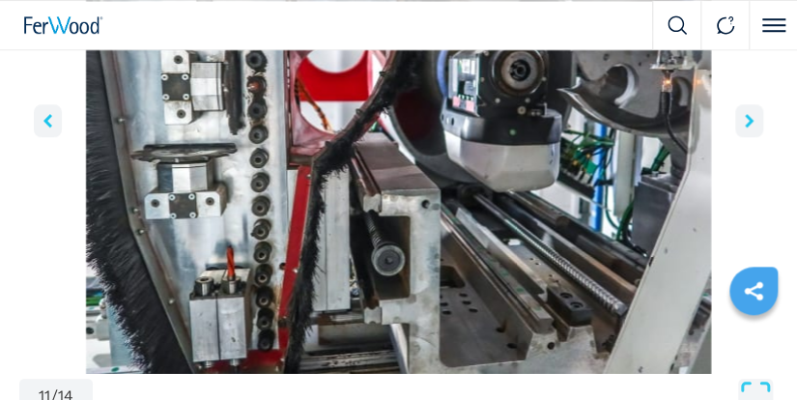
scroll to position [308, 0]
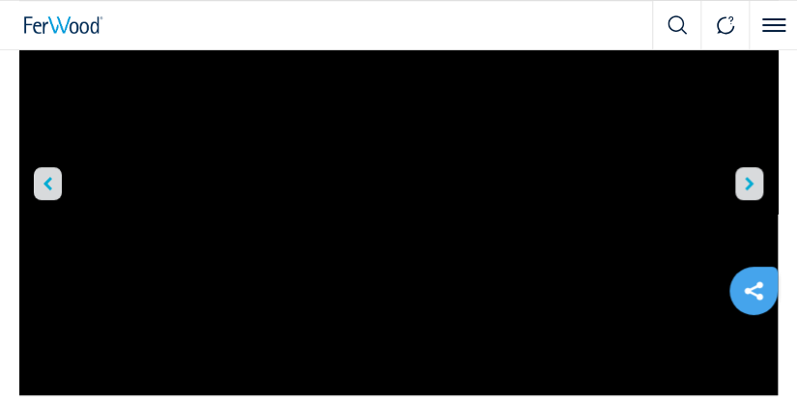
scroll to position [308, 0]
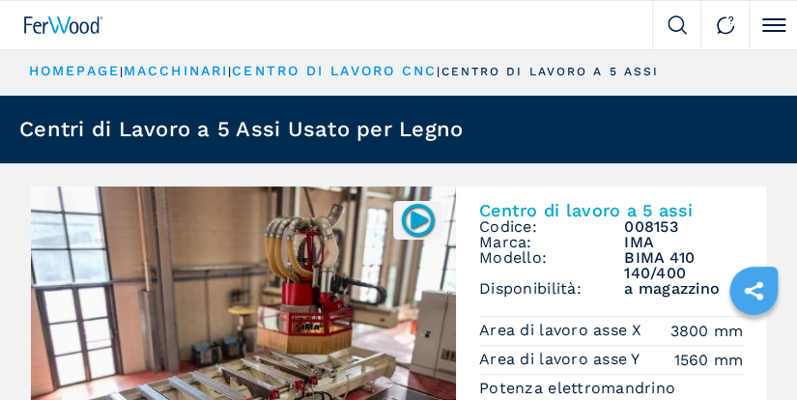
click at [307, 296] on img at bounding box center [243, 361] width 425 height 350
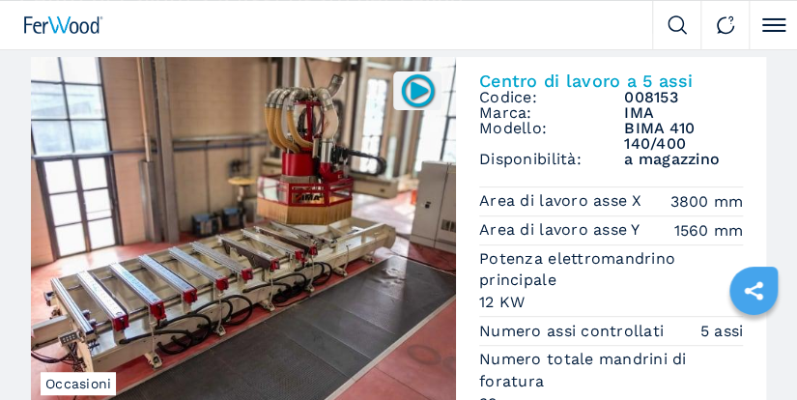
scroll to position [202, 0]
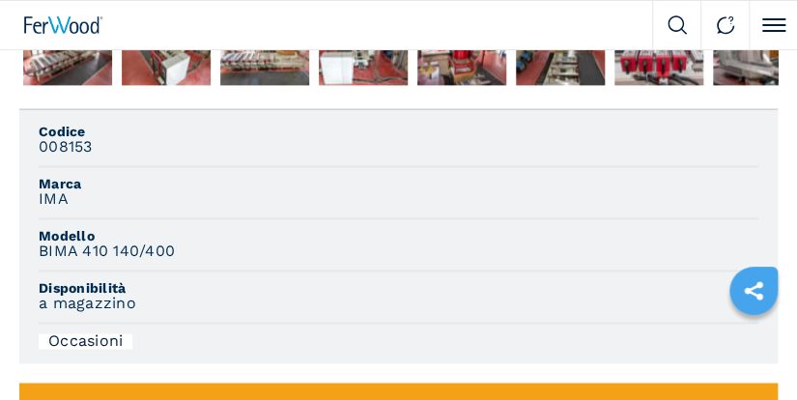
scroll to position [617, 0]
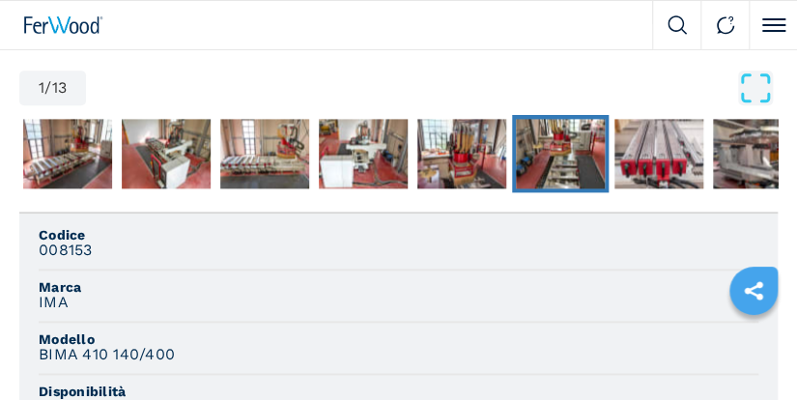
click at [560, 162] on img "Go to Slide 7" at bounding box center [560, 154] width 89 height 70
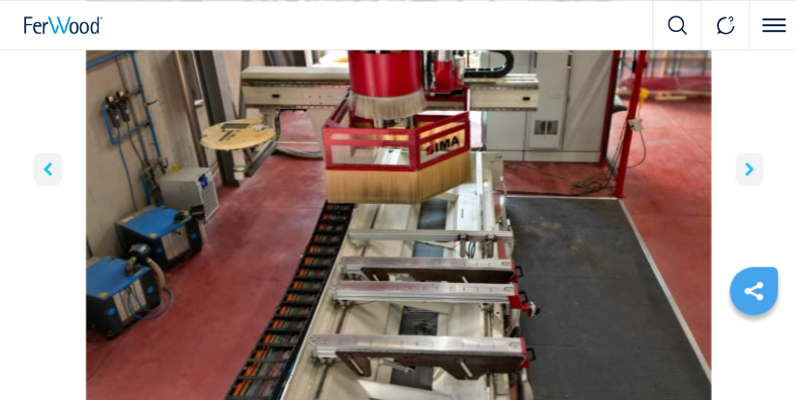
scroll to position [308, 0]
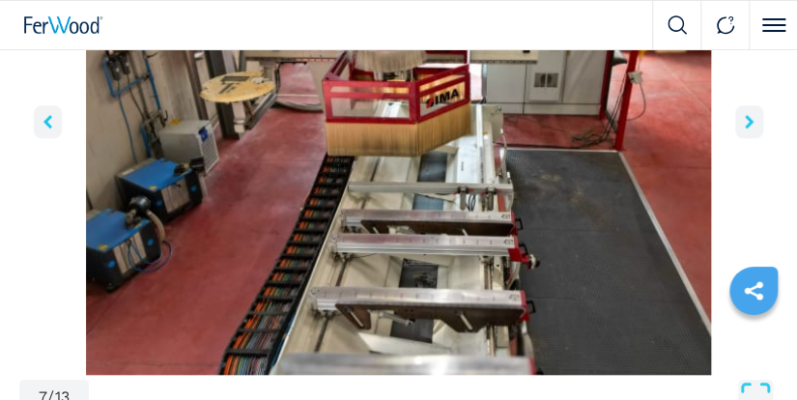
click at [751, 116] on icon "right-button" at bounding box center [749, 122] width 9 height 14
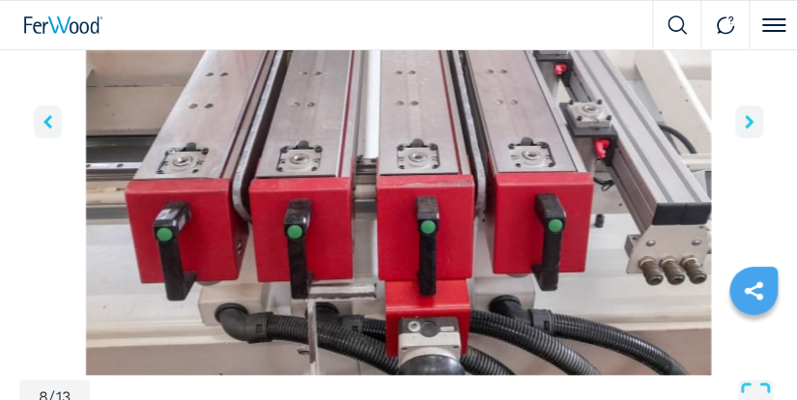
click at [751, 123] on icon "right-button" at bounding box center [749, 122] width 9 height 14
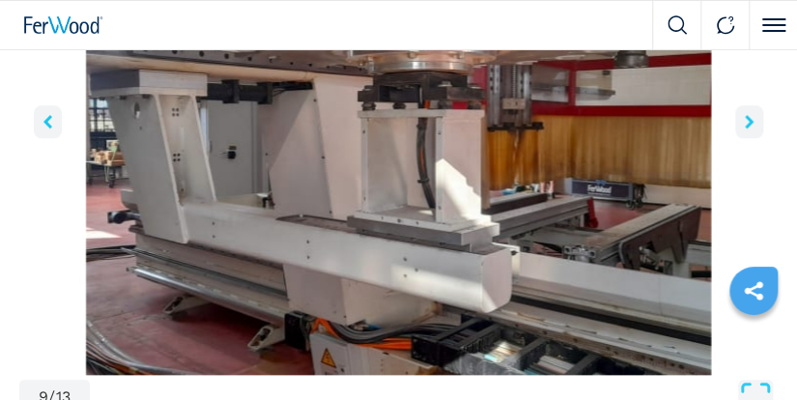
click at [748, 124] on icon "right-button" at bounding box center [749, 122] width 9 height 14
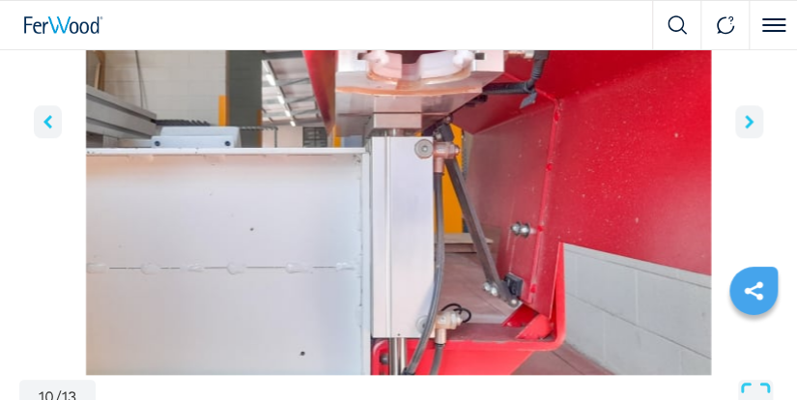
click at [748, 124] on icon "right-button" at bounding box center [749, 122] width 9 height 14
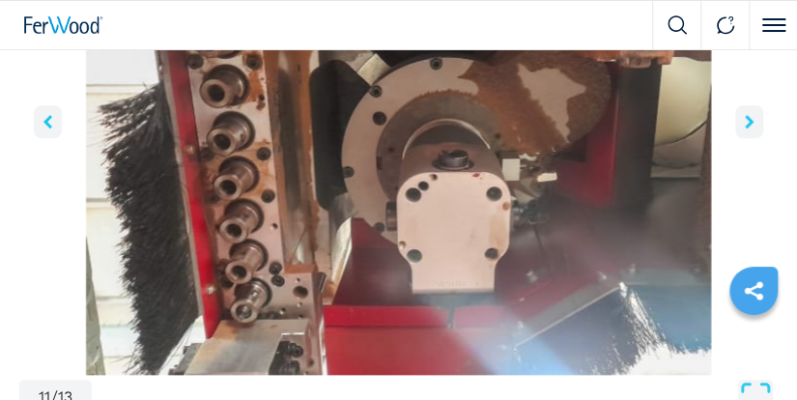
click at [748, 124] on icon "right-button" at bounding box center [749, 122] width 9 height 14
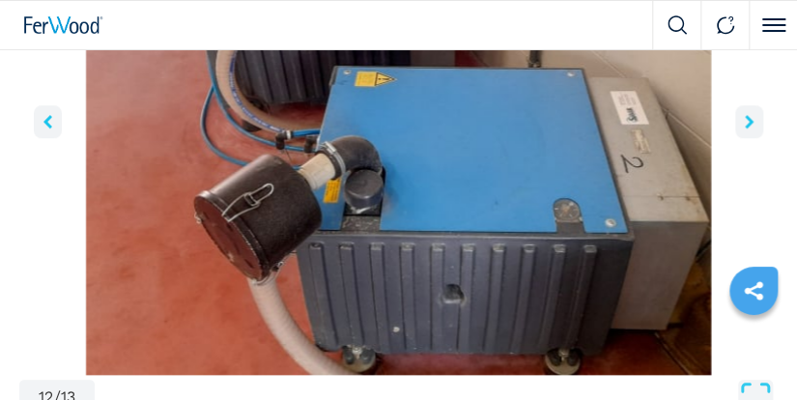
click at [748, 124] on icon "right-button" at bounding box center [749, 122] width 9 height 14
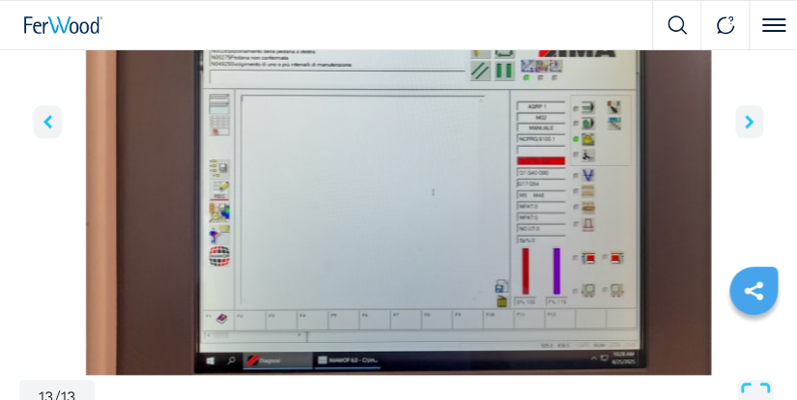
click at [748, 124] on icon "right-button" at bounding box center [749, 122] width 9 height 14
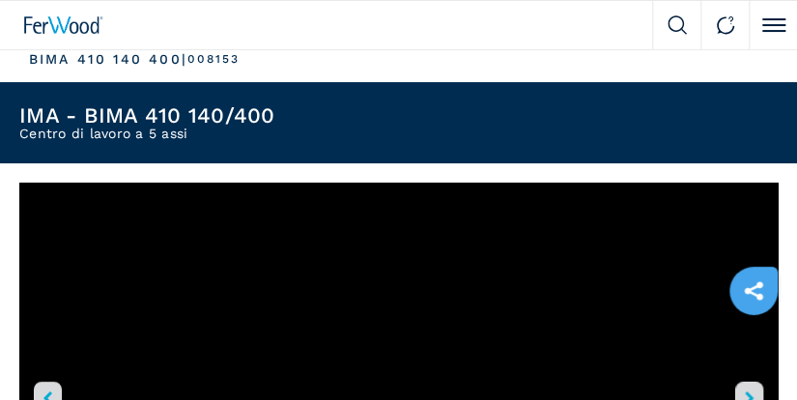
scroll to position [0, 0]
